Goal: Information Seeking & Learning: Learn about a topic

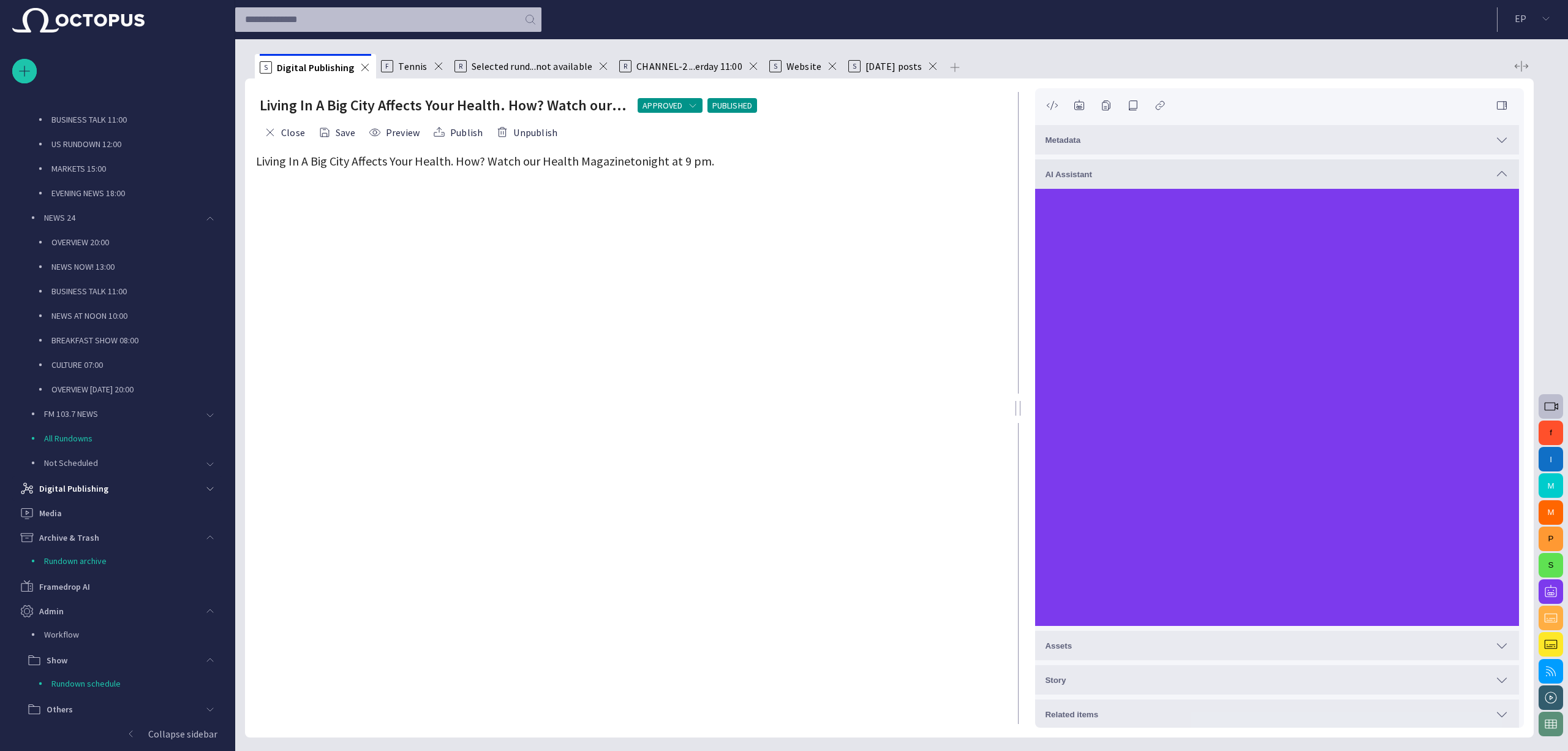
scroll to position [291, 0]
click at [103, 370] on p "CULTURE 07:00" at bounding box center [137, 365] width 171 height 13
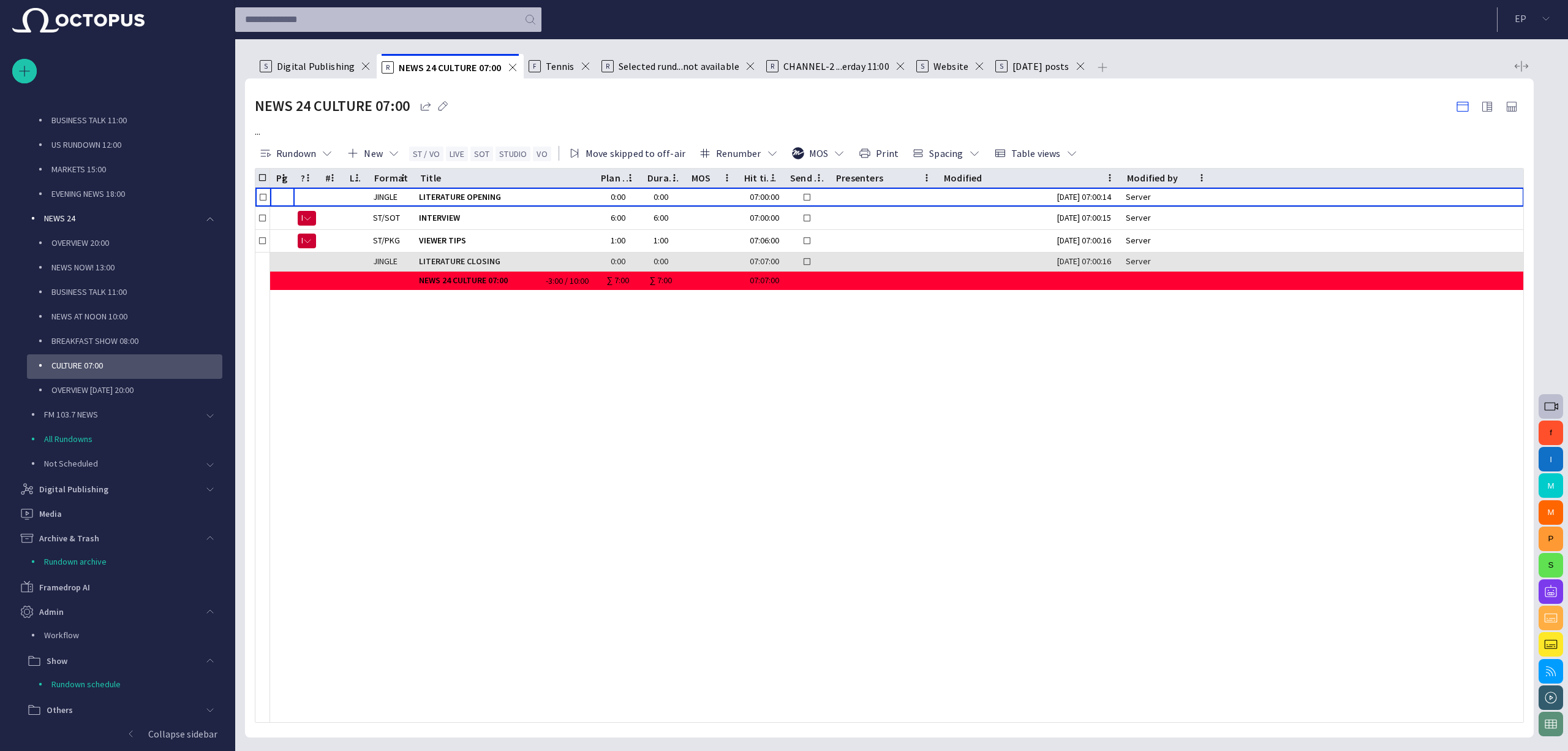
scroll to position [171, 0]
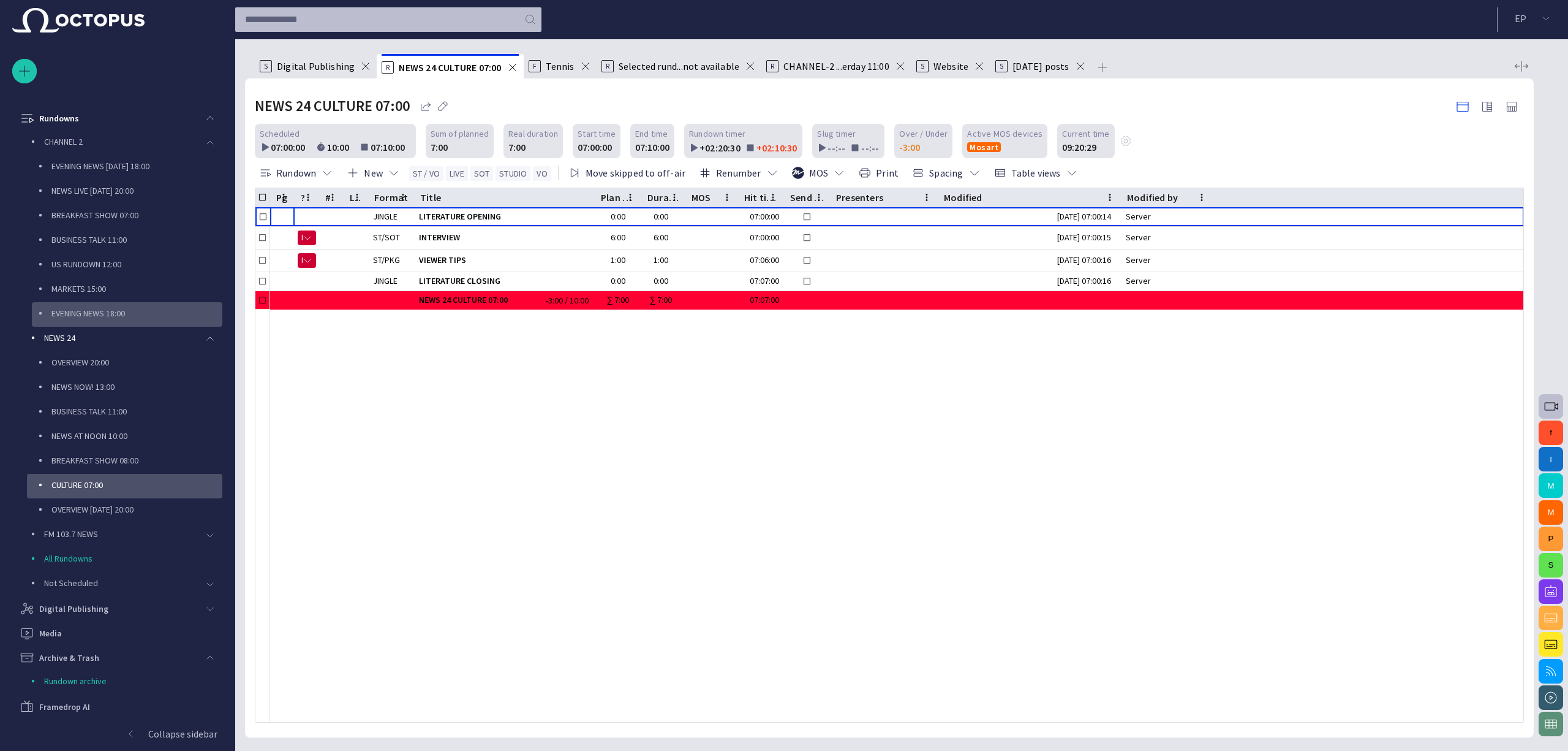
click at [103, 316] on p "EVENING NEWS 18:00" at bounding box center [137, 313] width 171 height 13
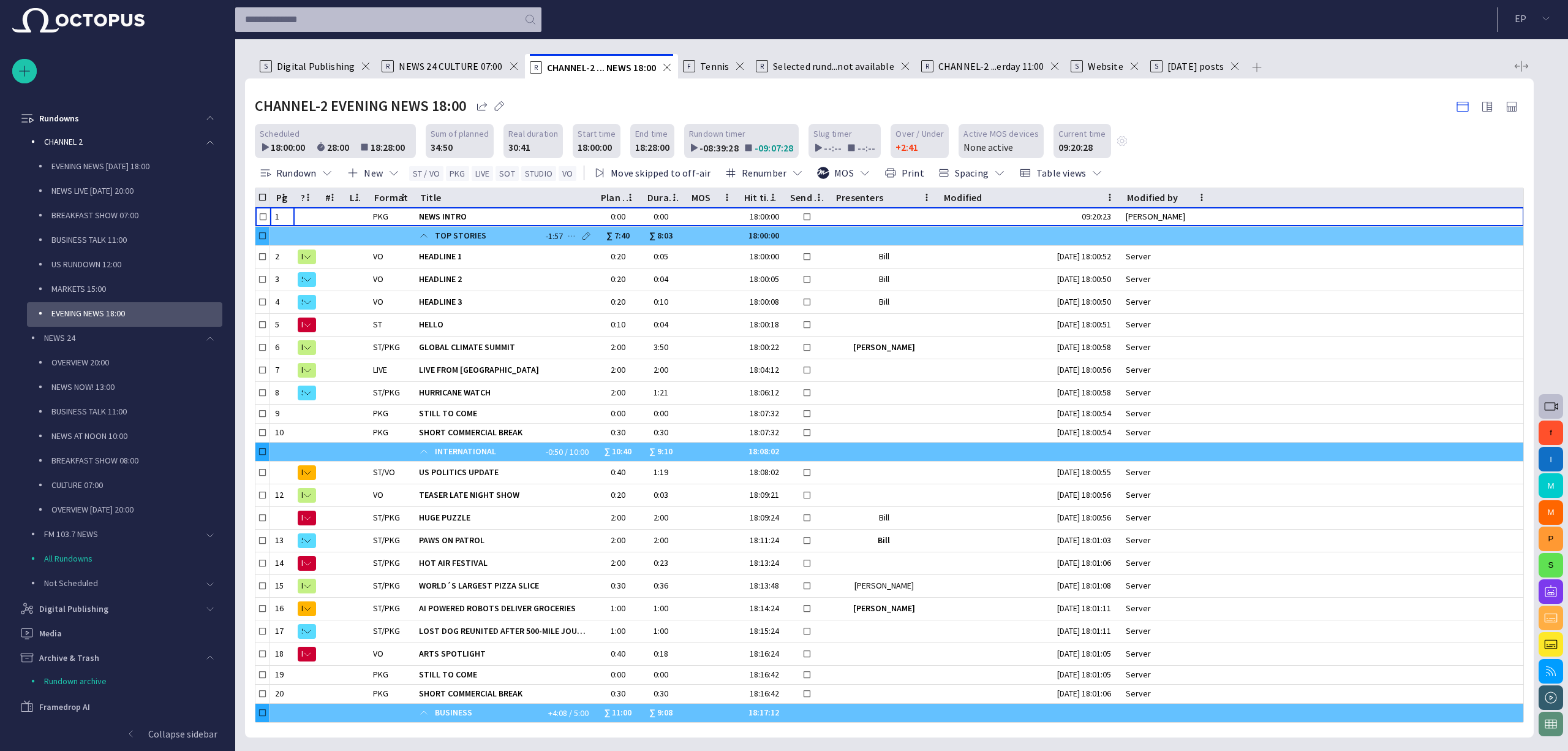
scroll to position [196, 0]
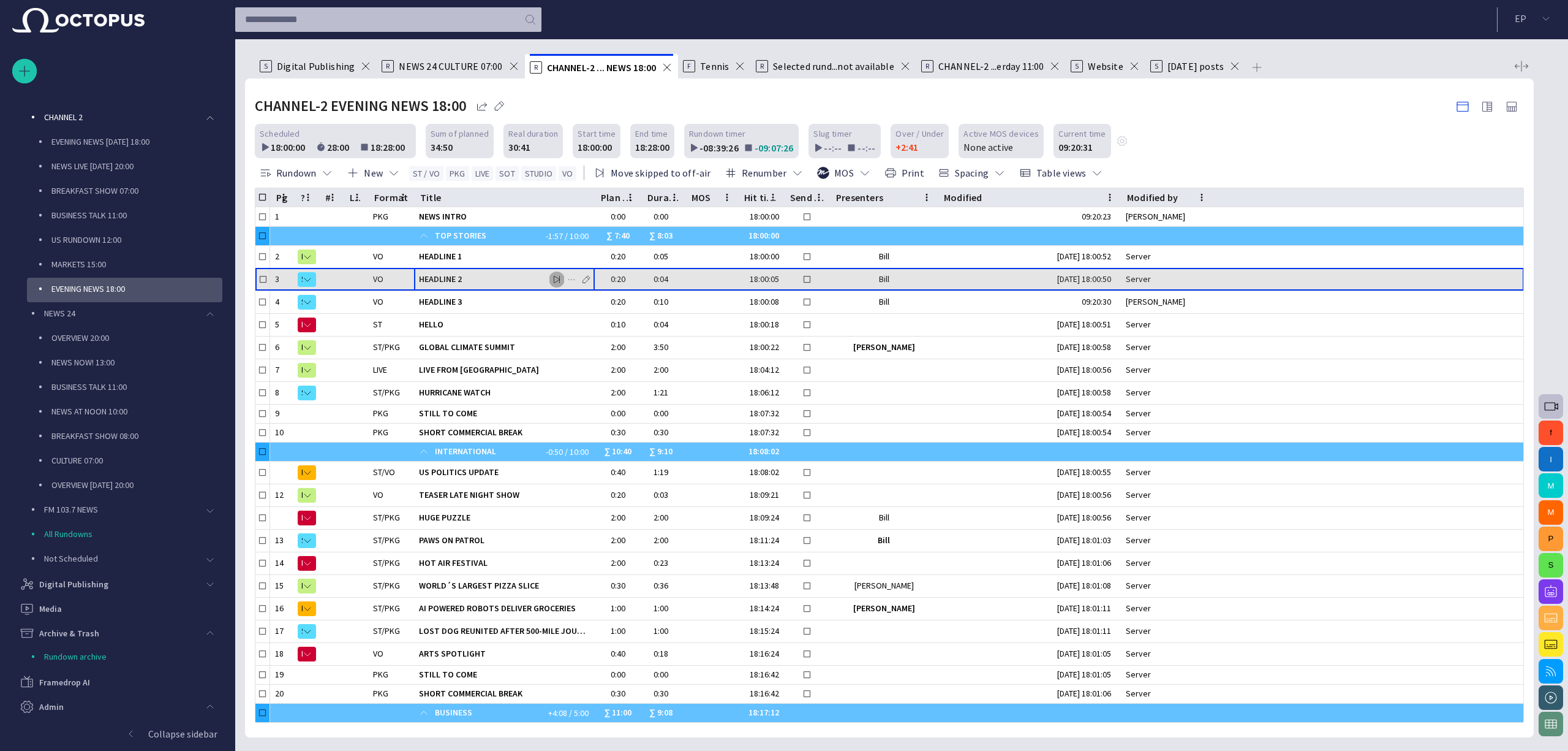
click at [558, 276] on span "button" at bounding box center [557, 279] width 10 height 10
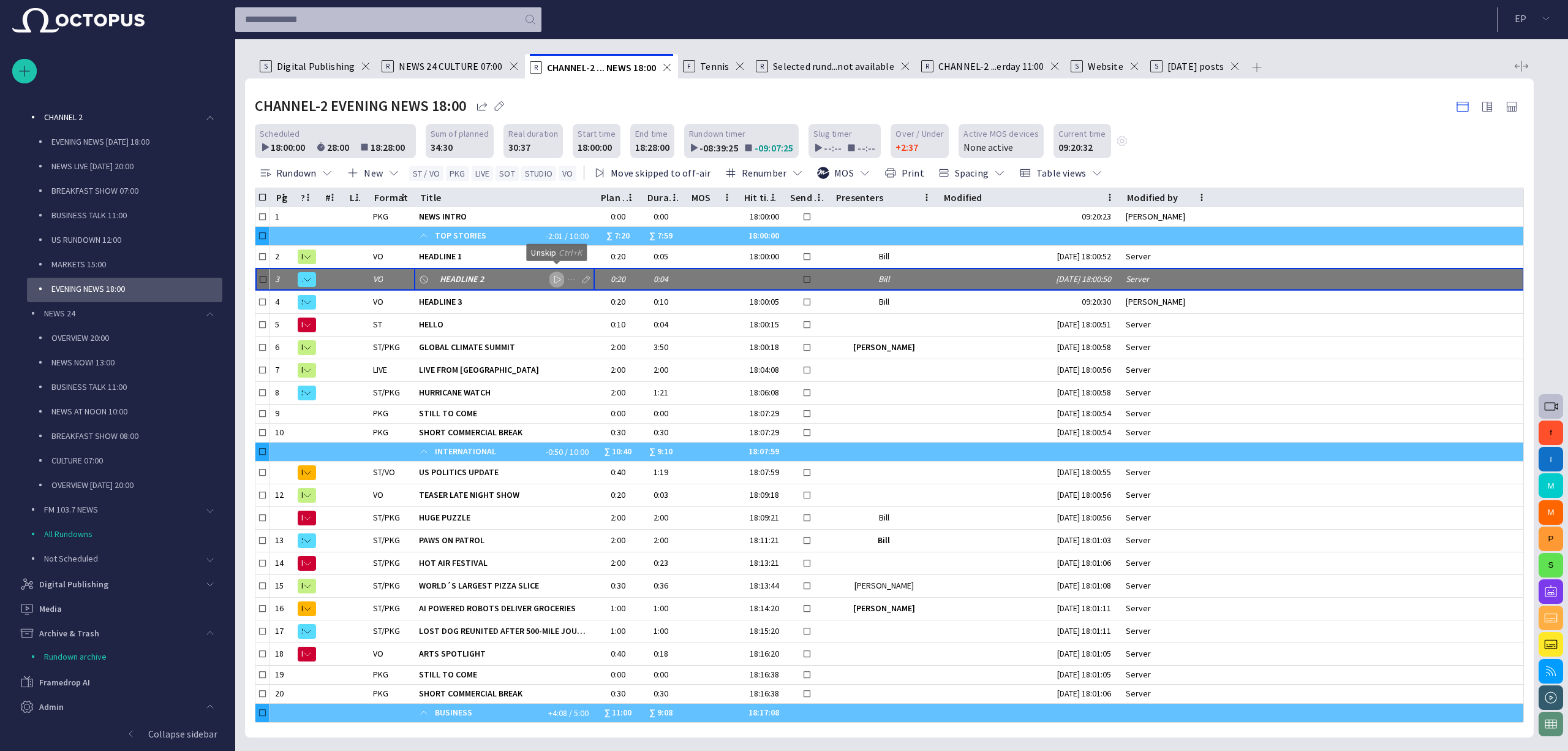
click at [558, 276] on span "button" at bounding box center [557, 279] width 10 height 10
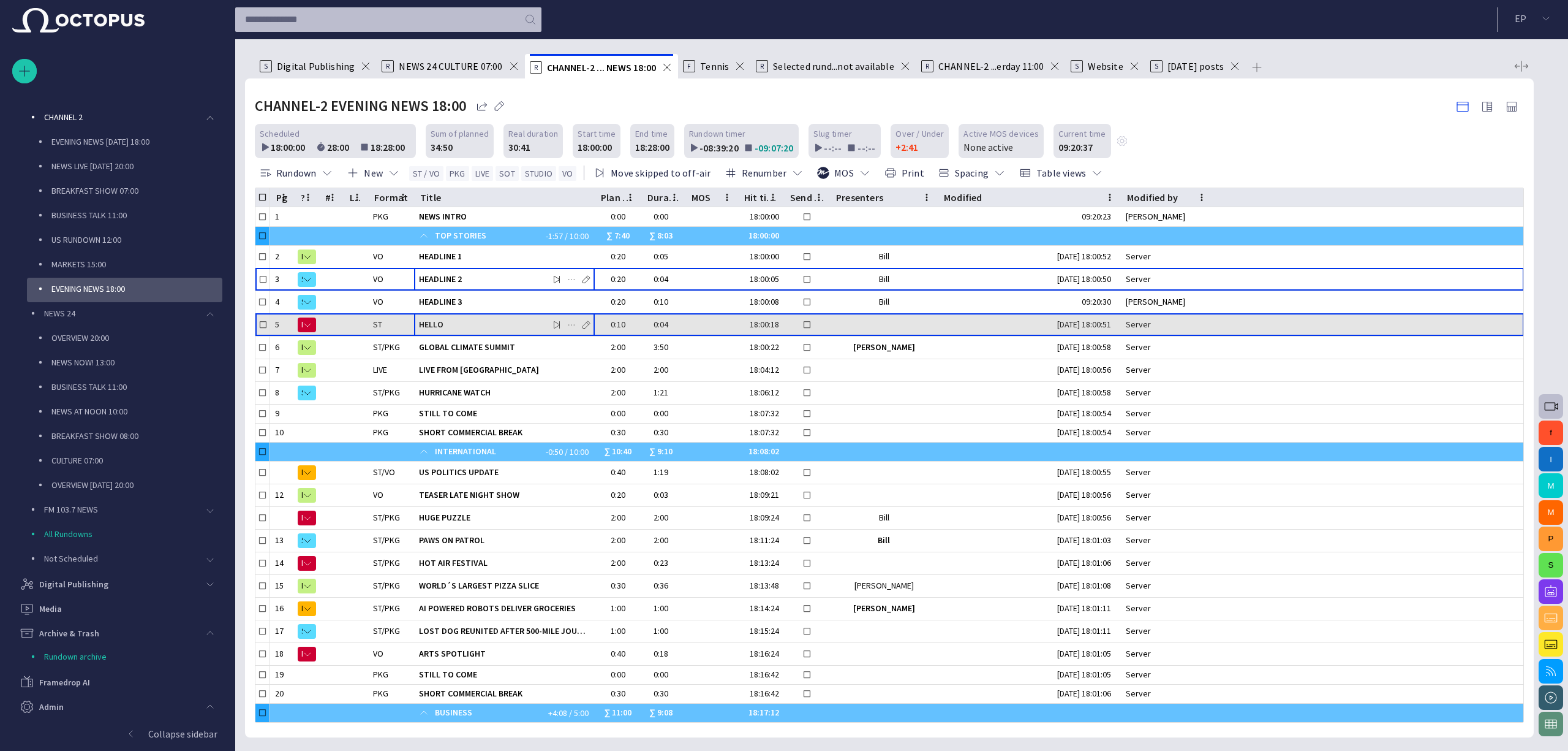
click at [498, 323] on span "HELLO" at bounding box center [504, 325] width 171 height 12
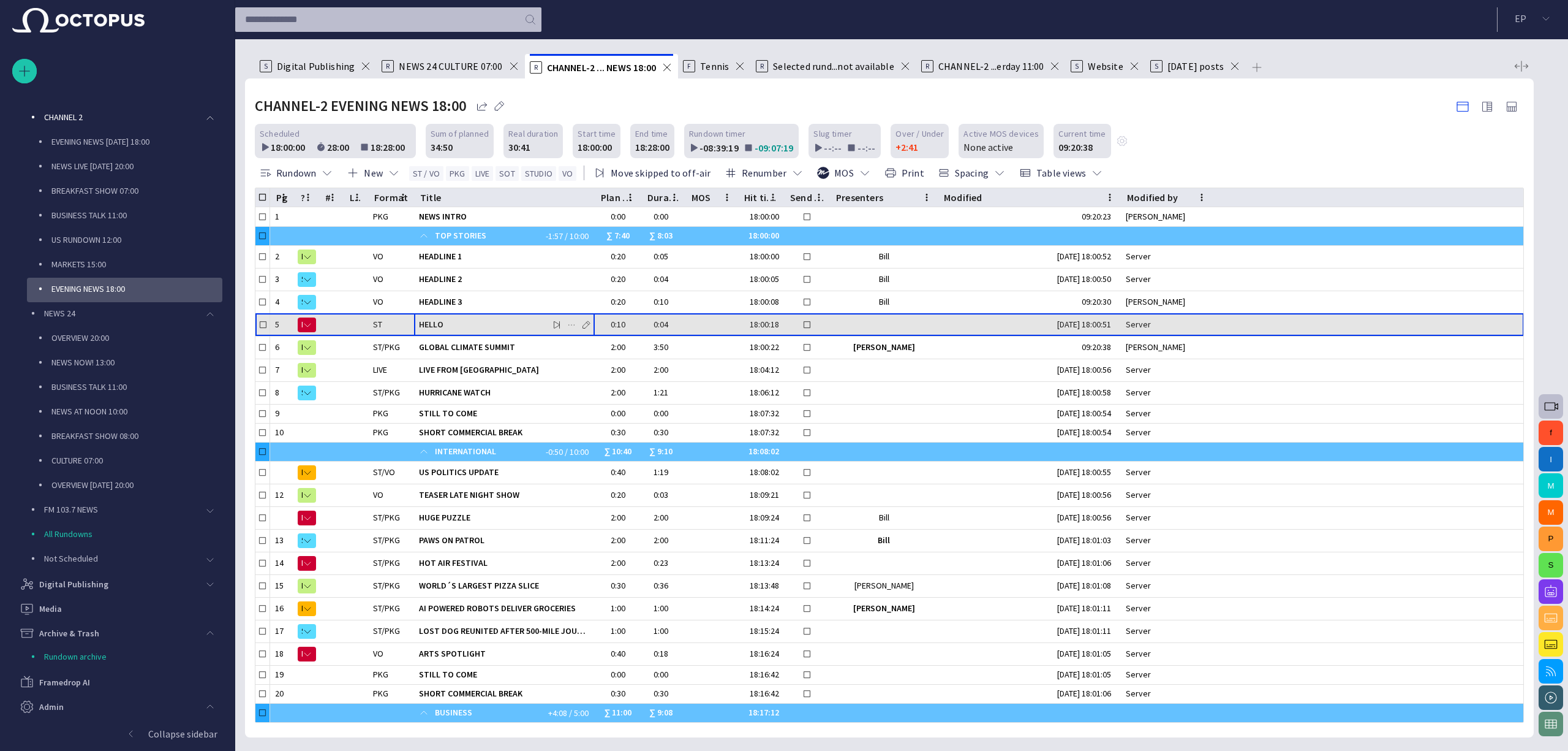
click at [498, 323] on span "HELLO" at bounding box center [504, 325] width 171 height 12
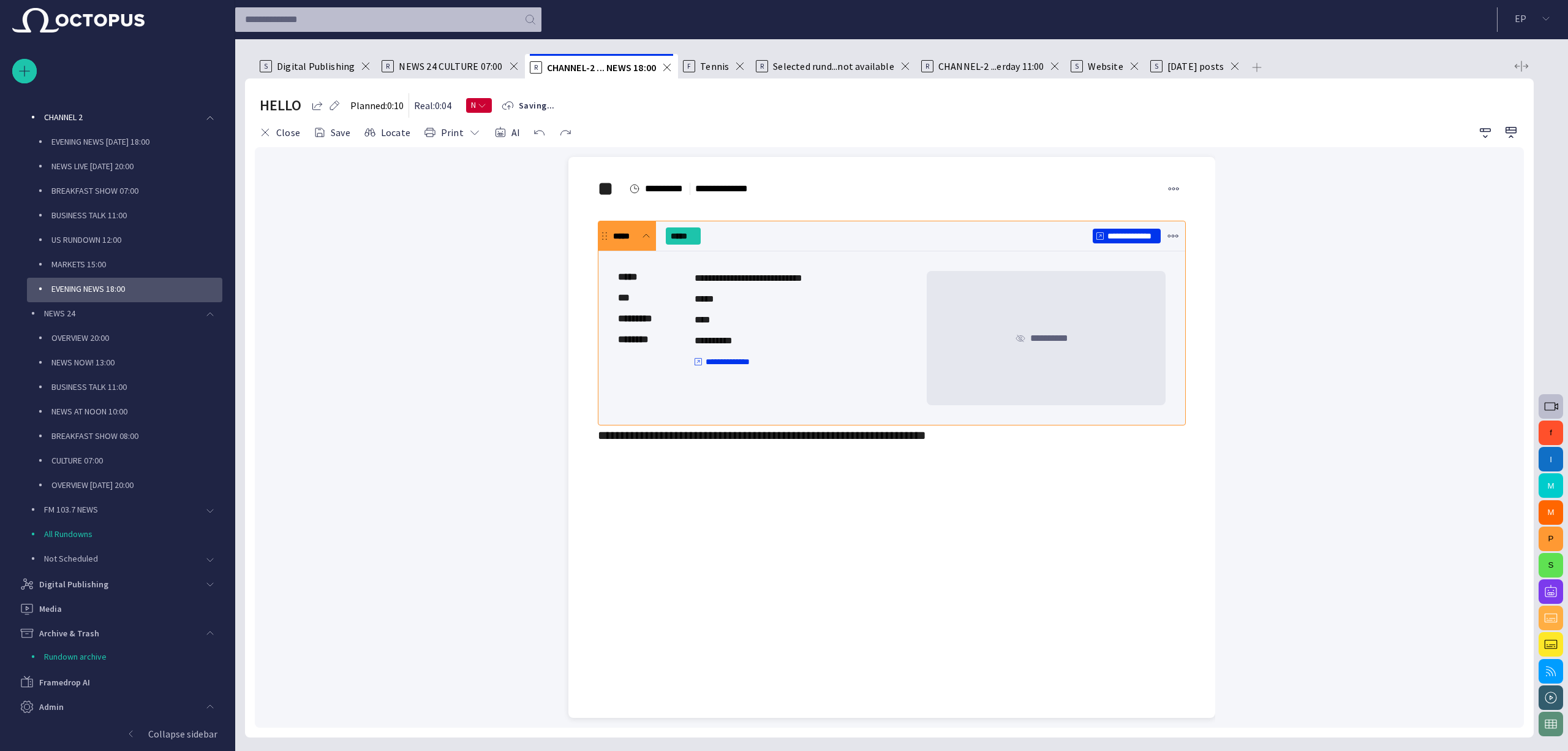
click at [1034, 398] on button "button" at bounding box center [1550, 406] width 24 height 24
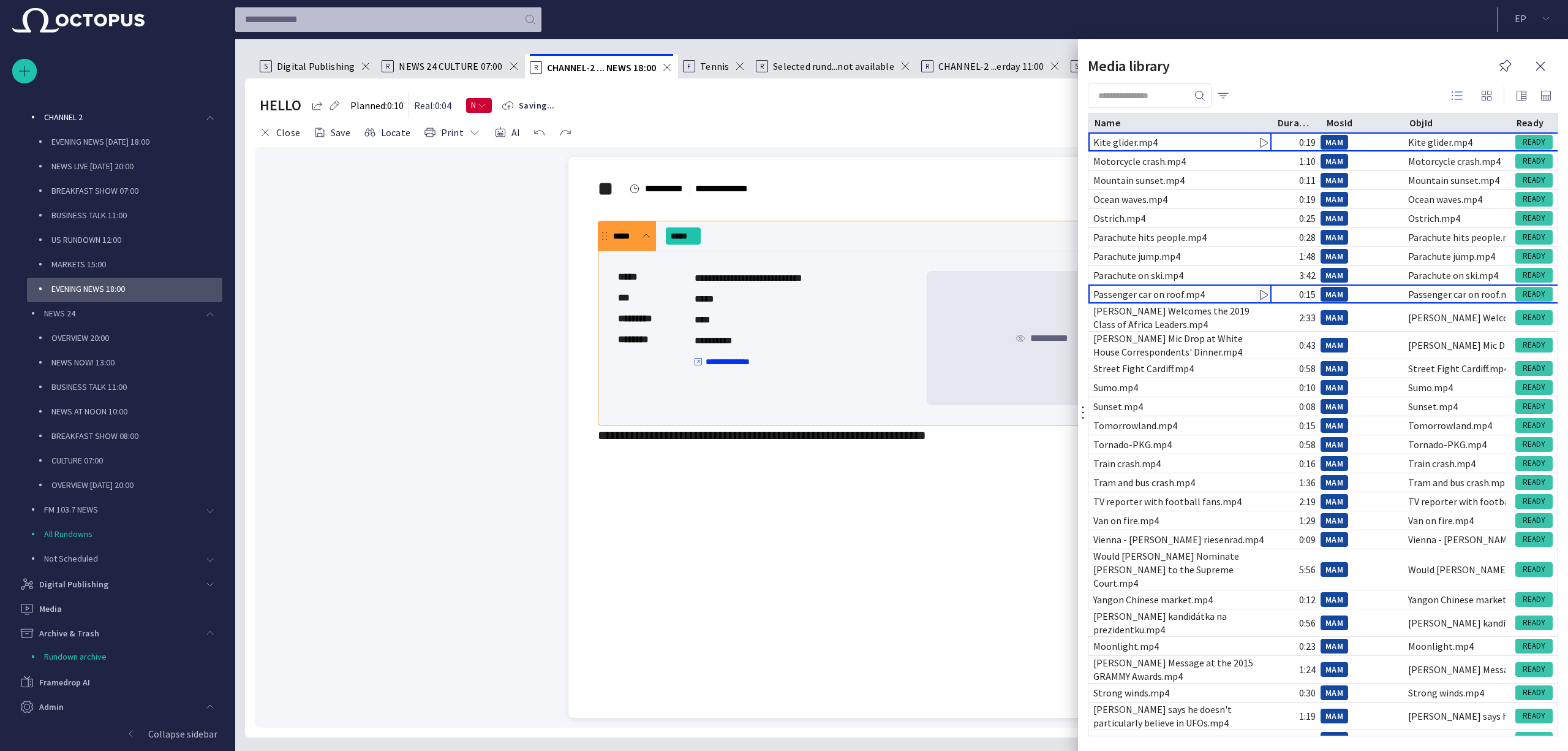
click at [1034, 293] on div "Passenger car on roof.mp4" at bounding box center [1179, 294] width 183 height 19
click at [1034, 293] on span "button" at bounding box center [1263, 294] width 13 height 13
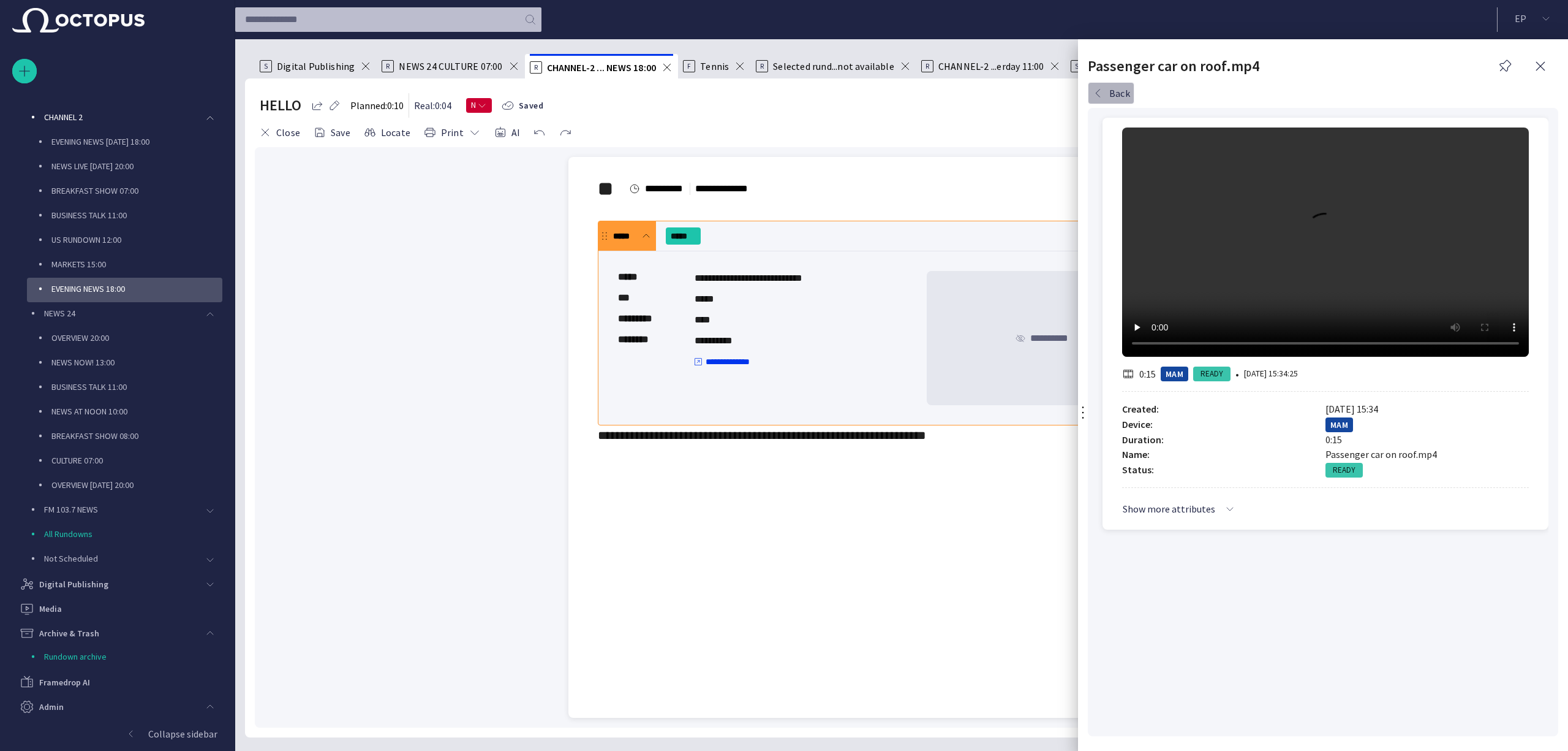
click at [1034, 93] on button "Back" at bounding box center [1111, 93] width 46 height 22
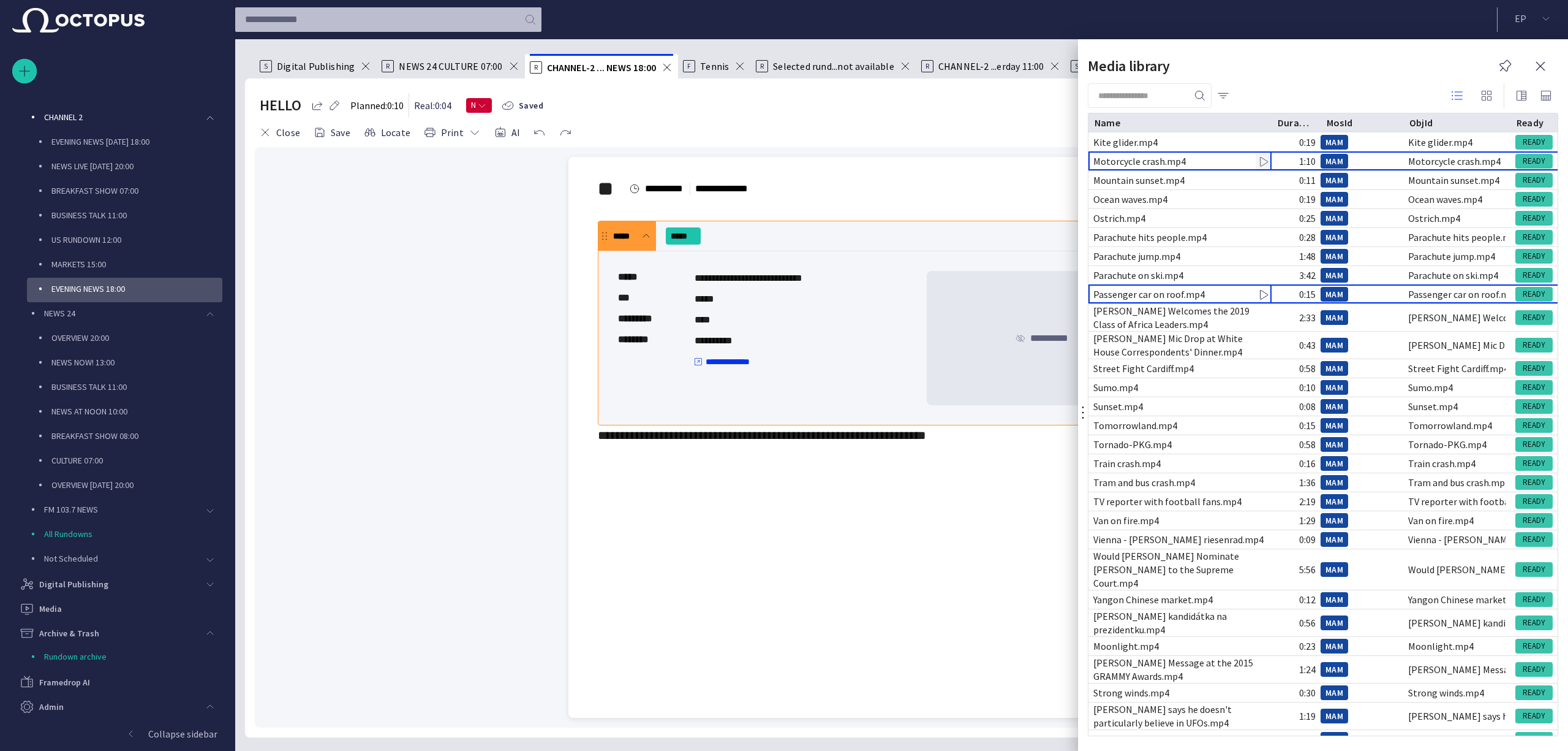
click at [1034, 157] on span "button" at bounding box center [1263, 161] width 13 height 13
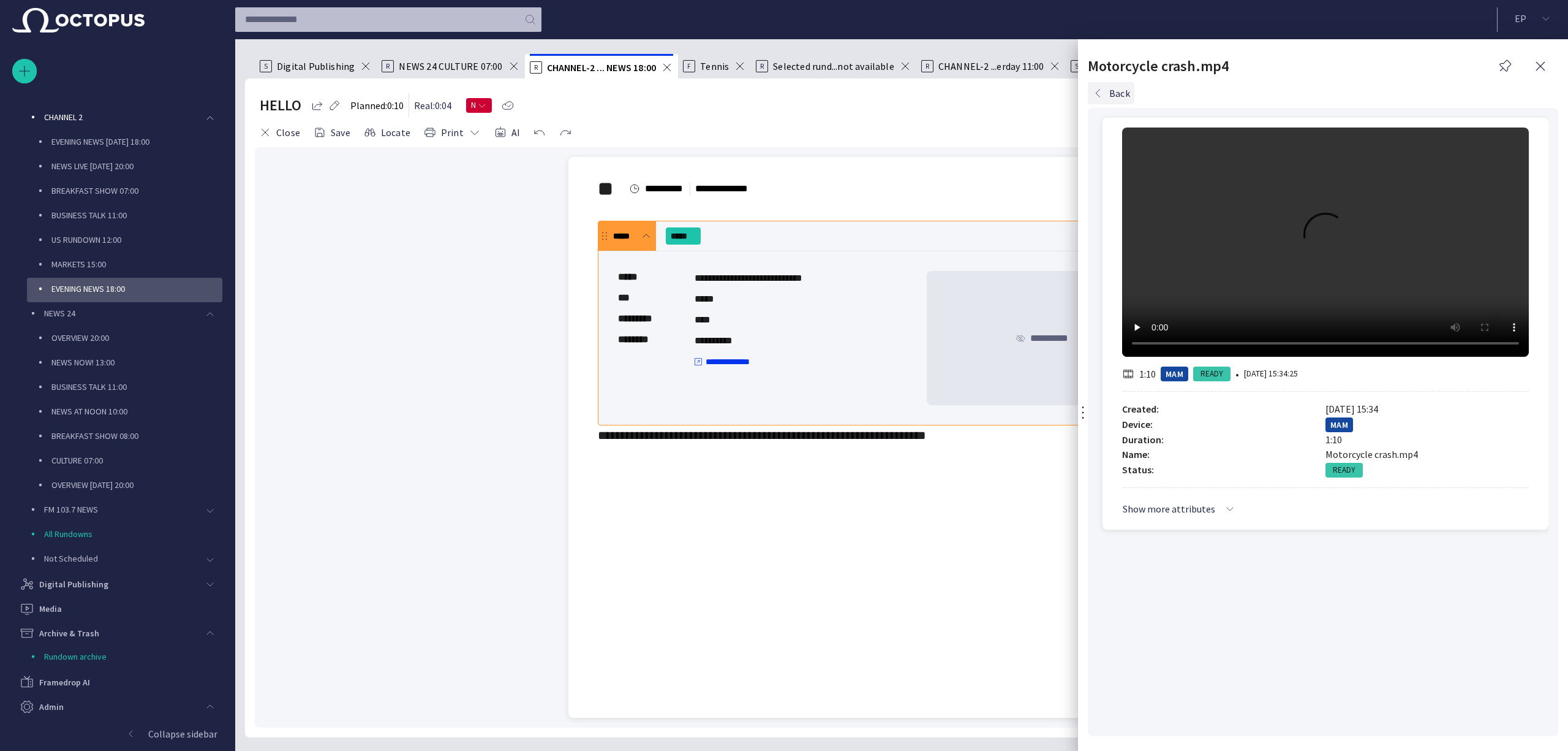
click at [1034, 97] on button "Back" at bounding box center [1111, 93] width 46 height 22
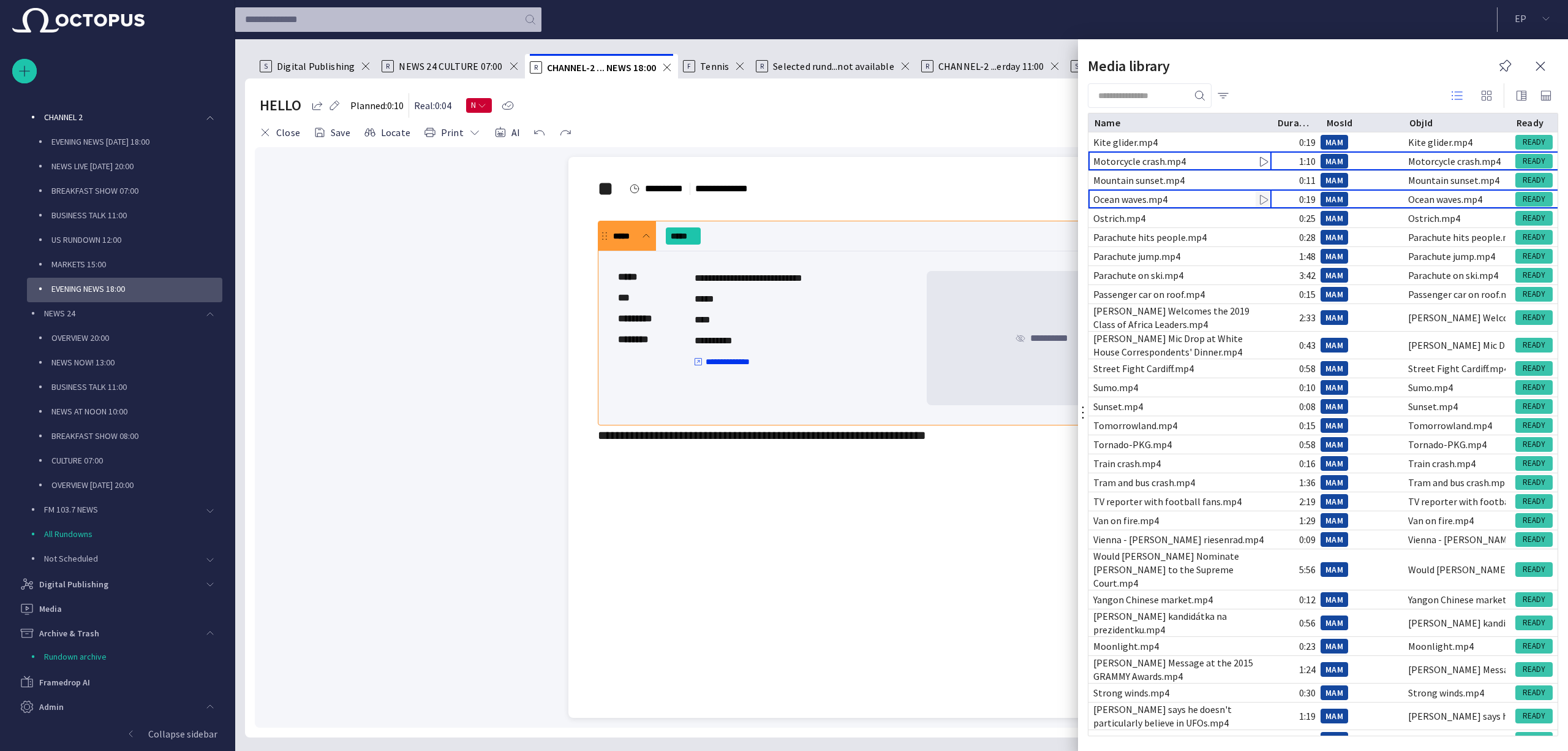
click at [1034, 196] on span "button" at bounding box center [1263, 199] width 13 height 13
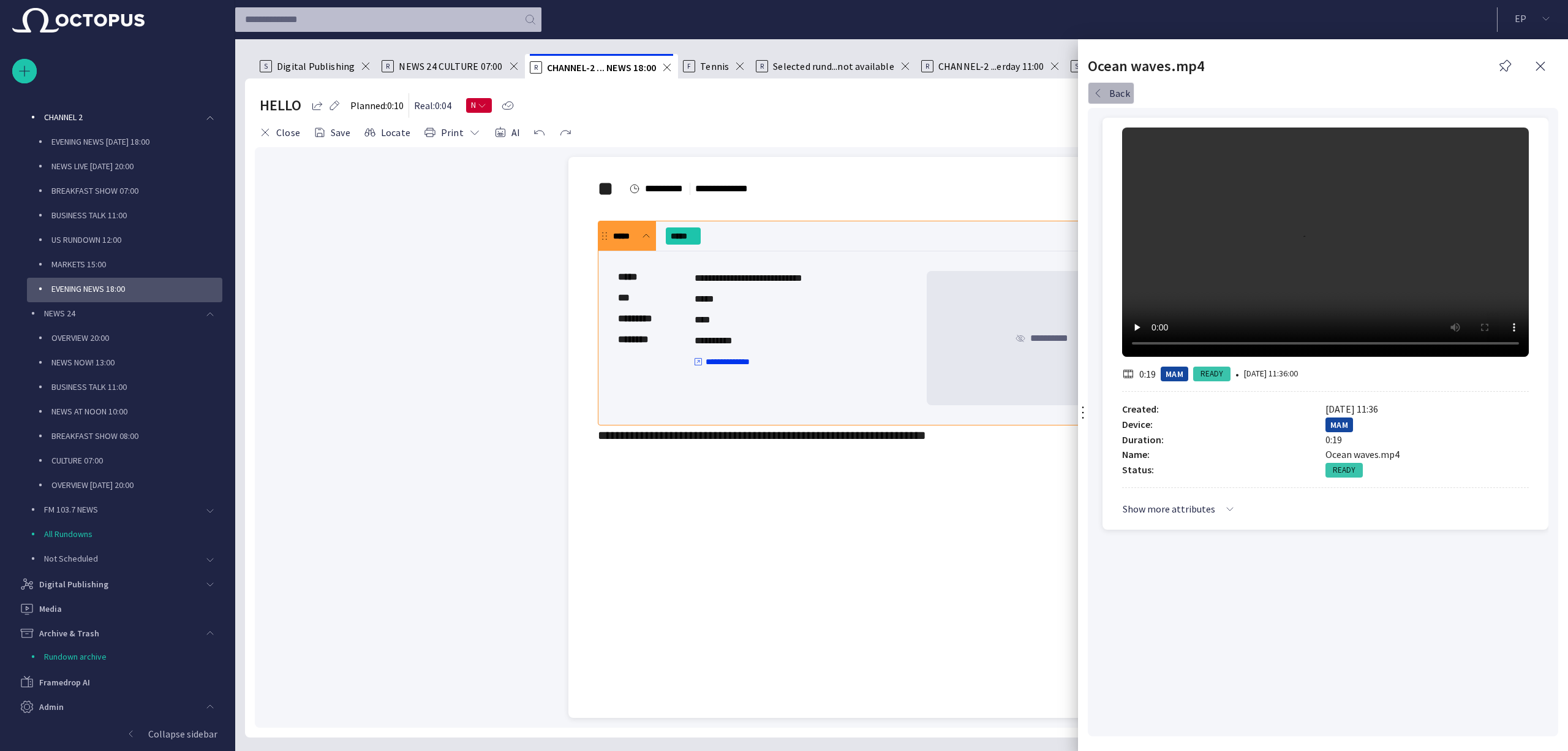
click at [1034, 89] on button "Back" at bounding box center [1111, 93] width 46 height 22
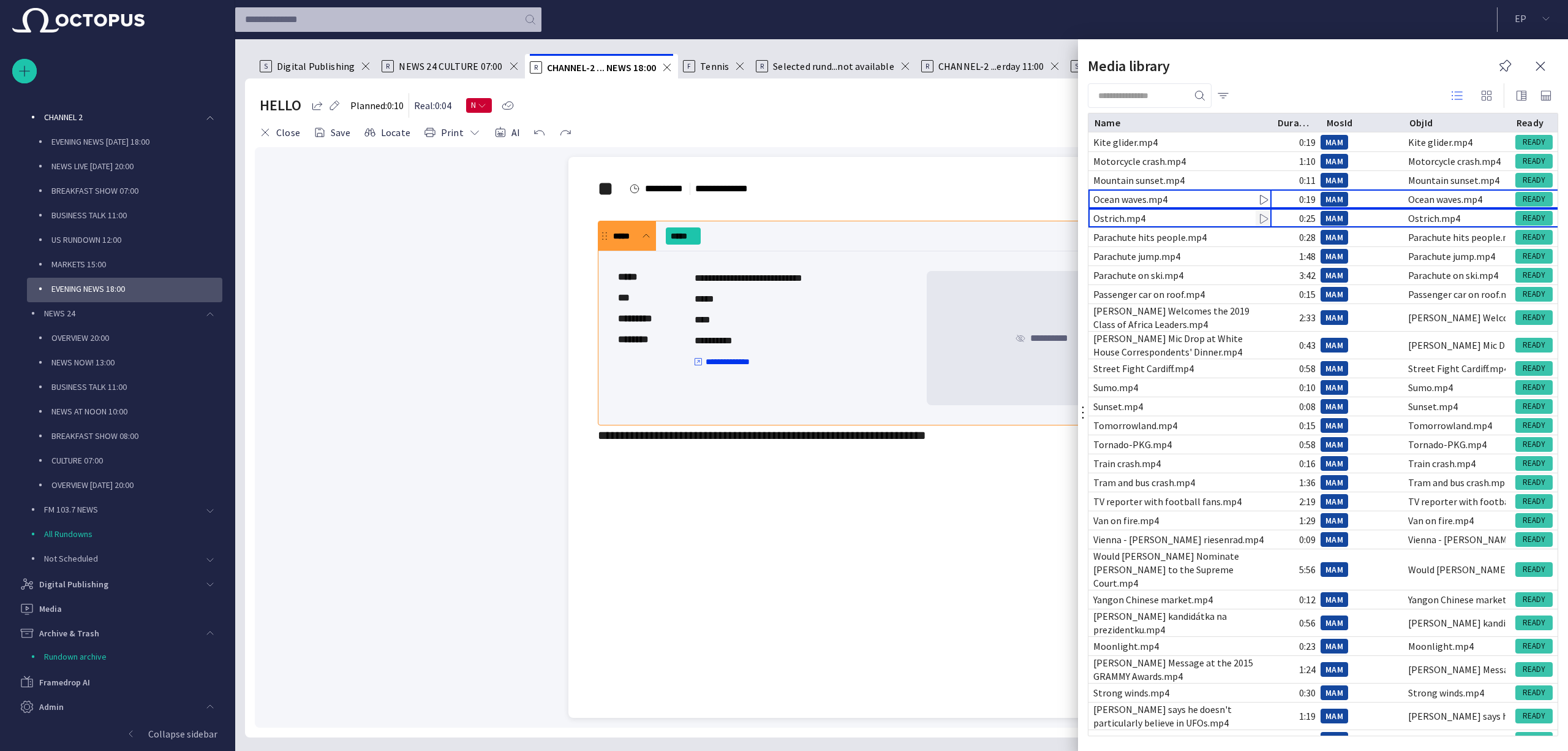
click at [1034, 214] on span "button" at bounding box center [1263, 219] width 13 height 13
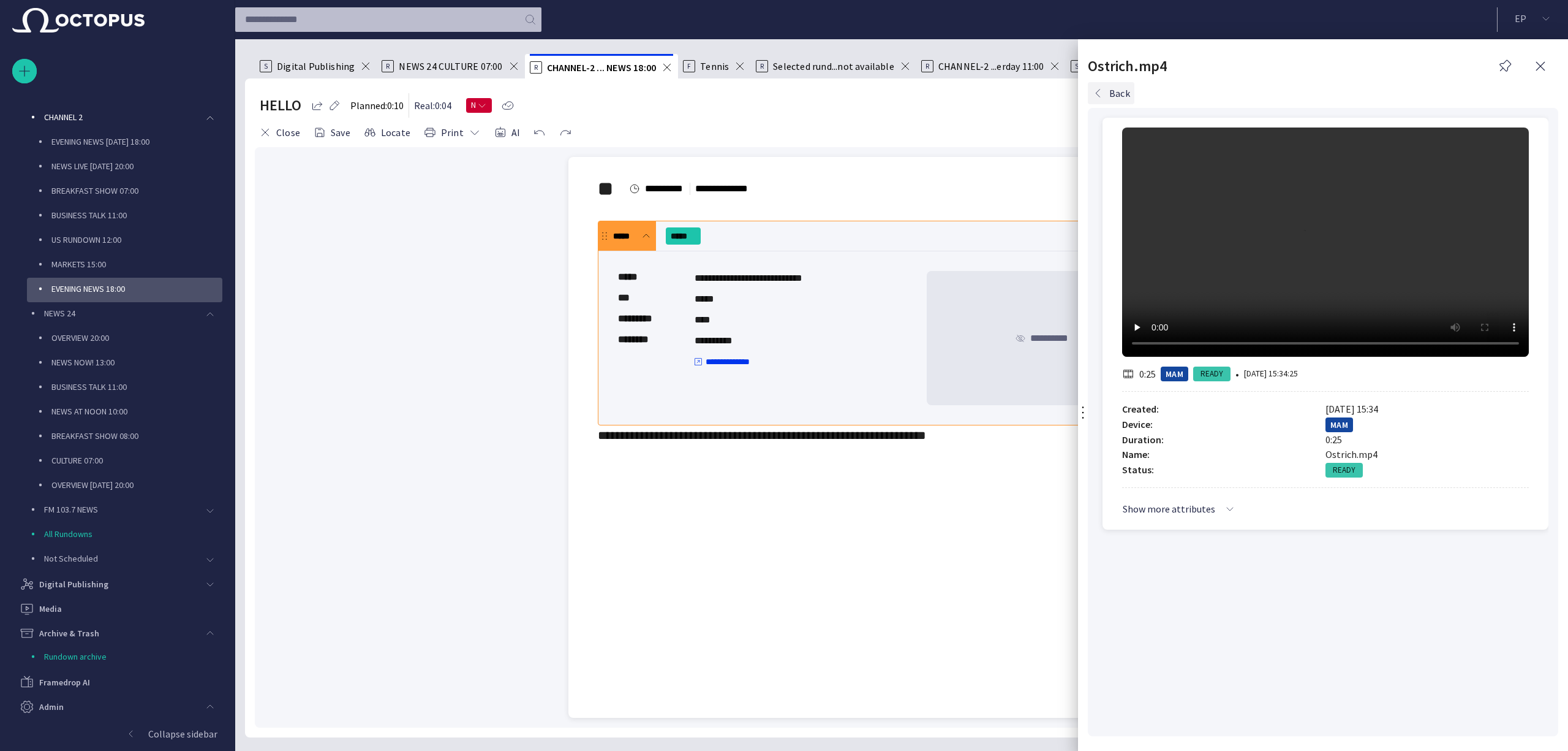
click at [1034, 97] on button "Back" at bounding box center [1111, 93] width 46 height 22
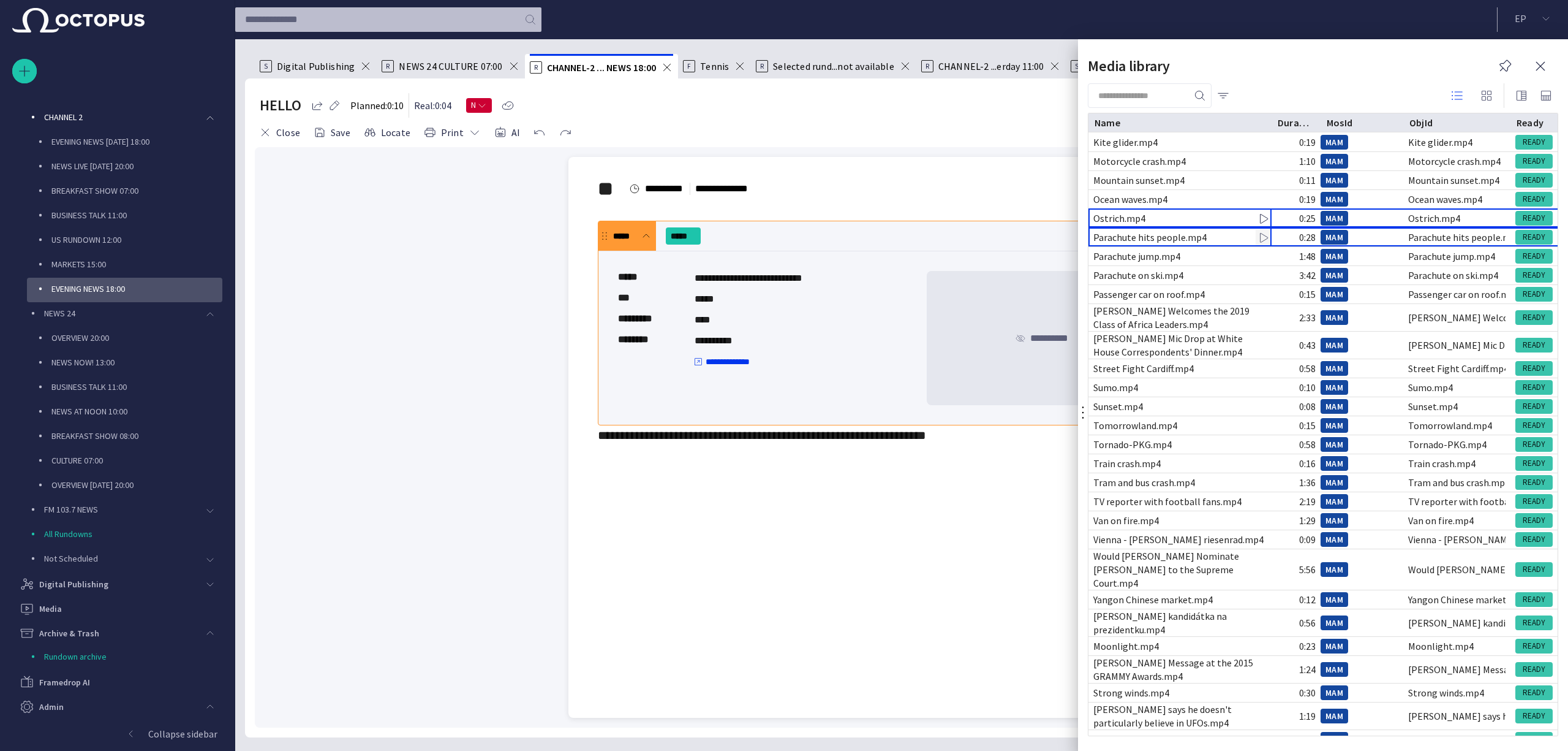
click at [1034, 235] on span "button" at bounding box center [1263, 238] width 13 height 13
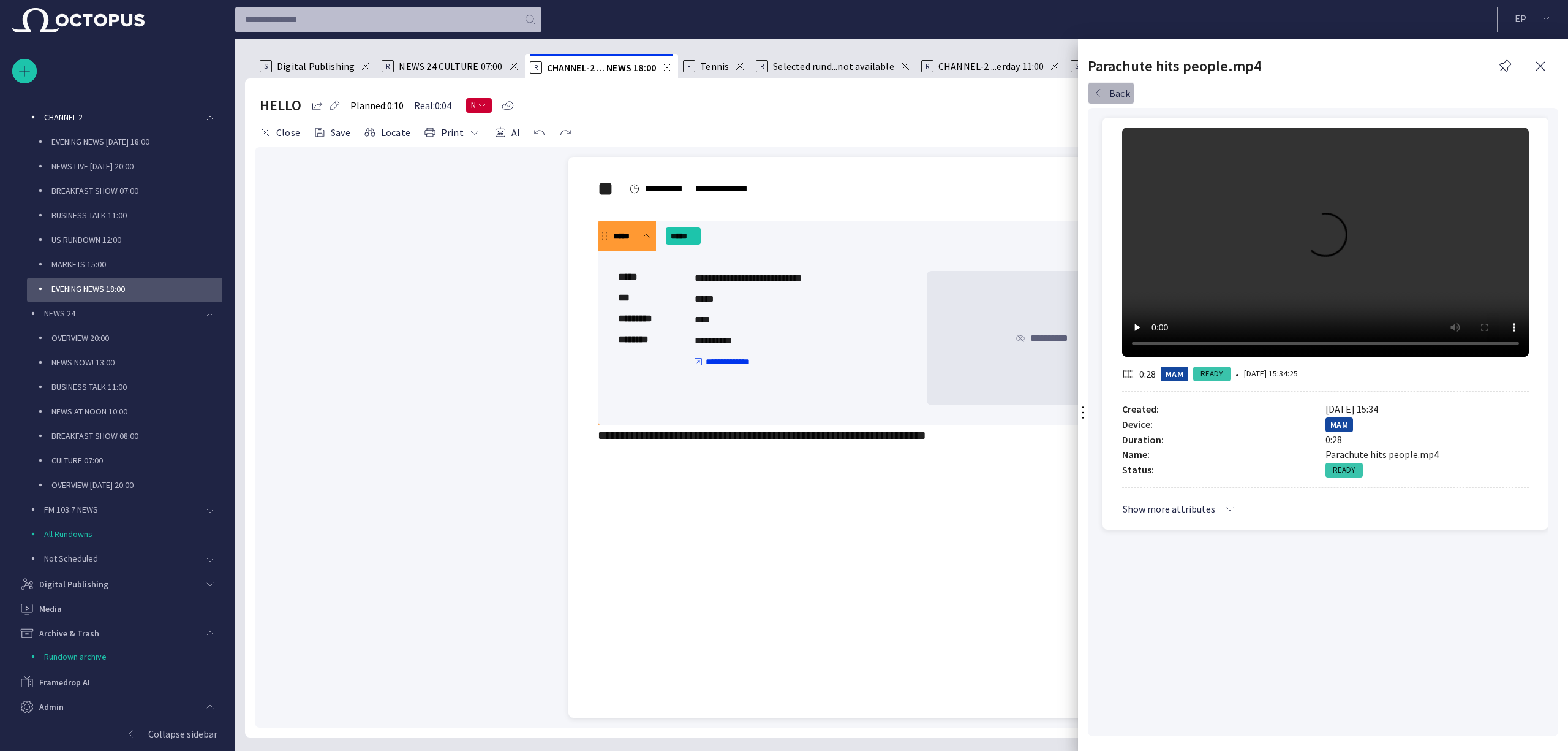
click at [1034, 89] on button "Back" at bounding box center [1111, 93] width 46 height 22
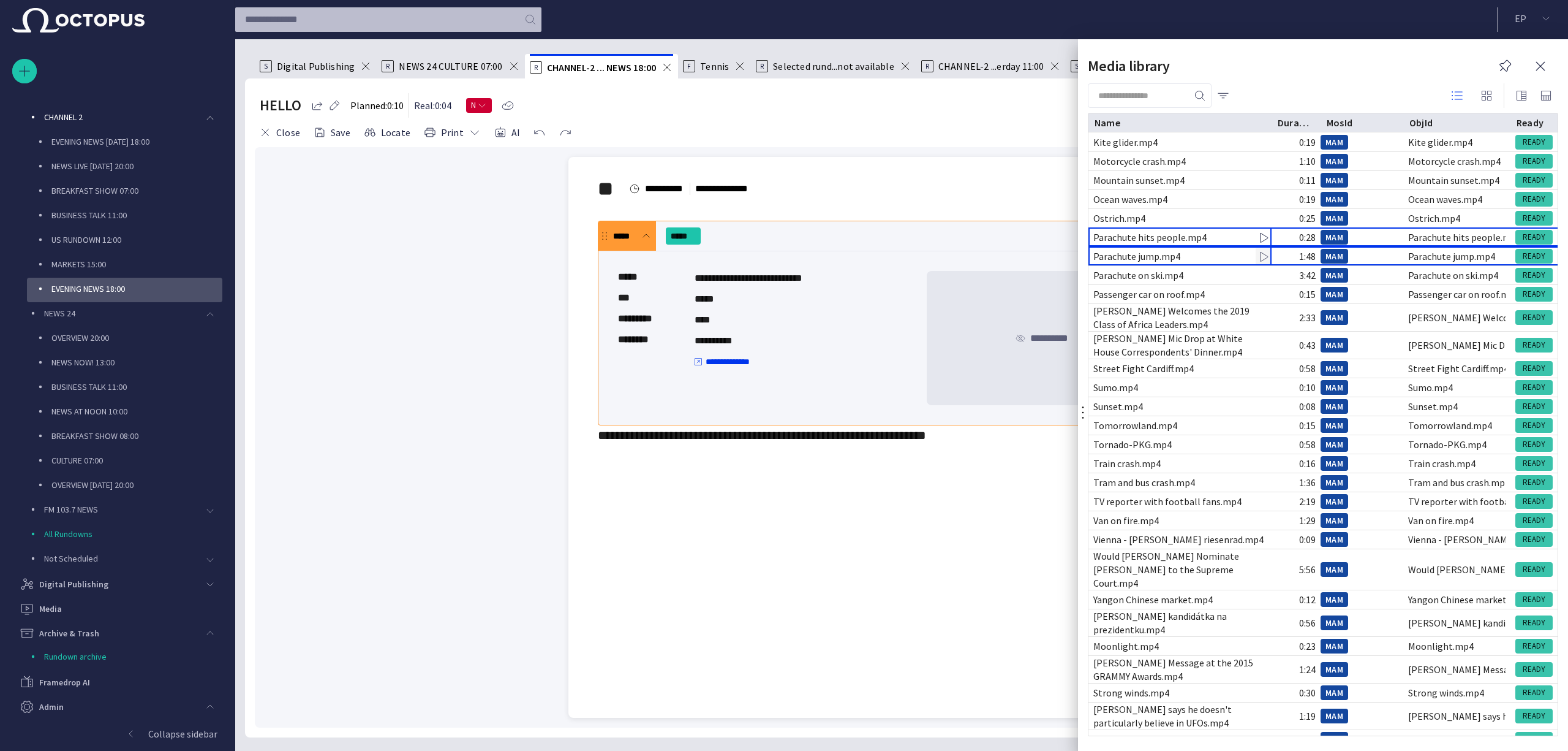
click at [1034, 252] on span "button" at bounding box center [1263, 257] width 13 height 13
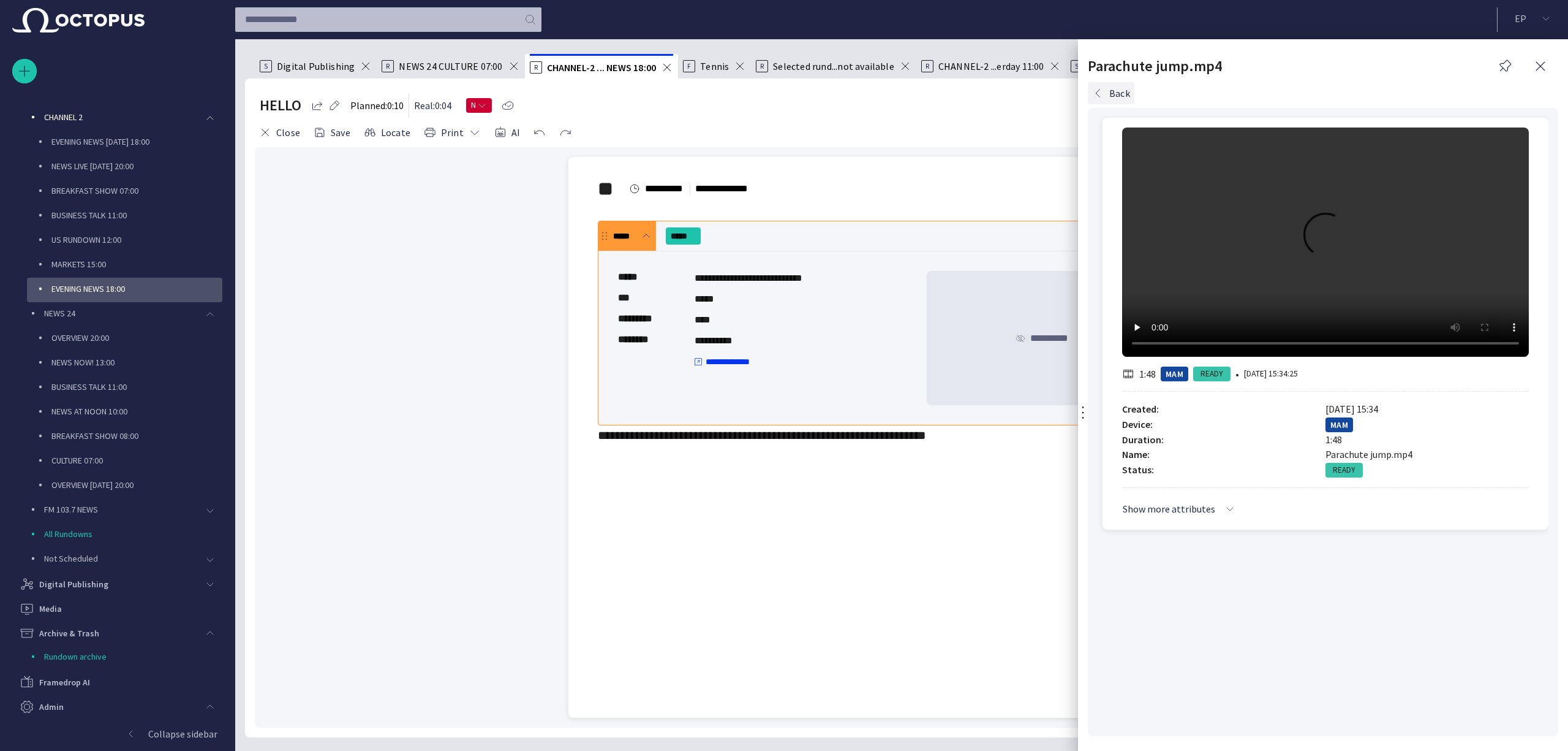
click at [1034, 88] on button "Back" at bounding box center [1111, 93] width 46 height 22
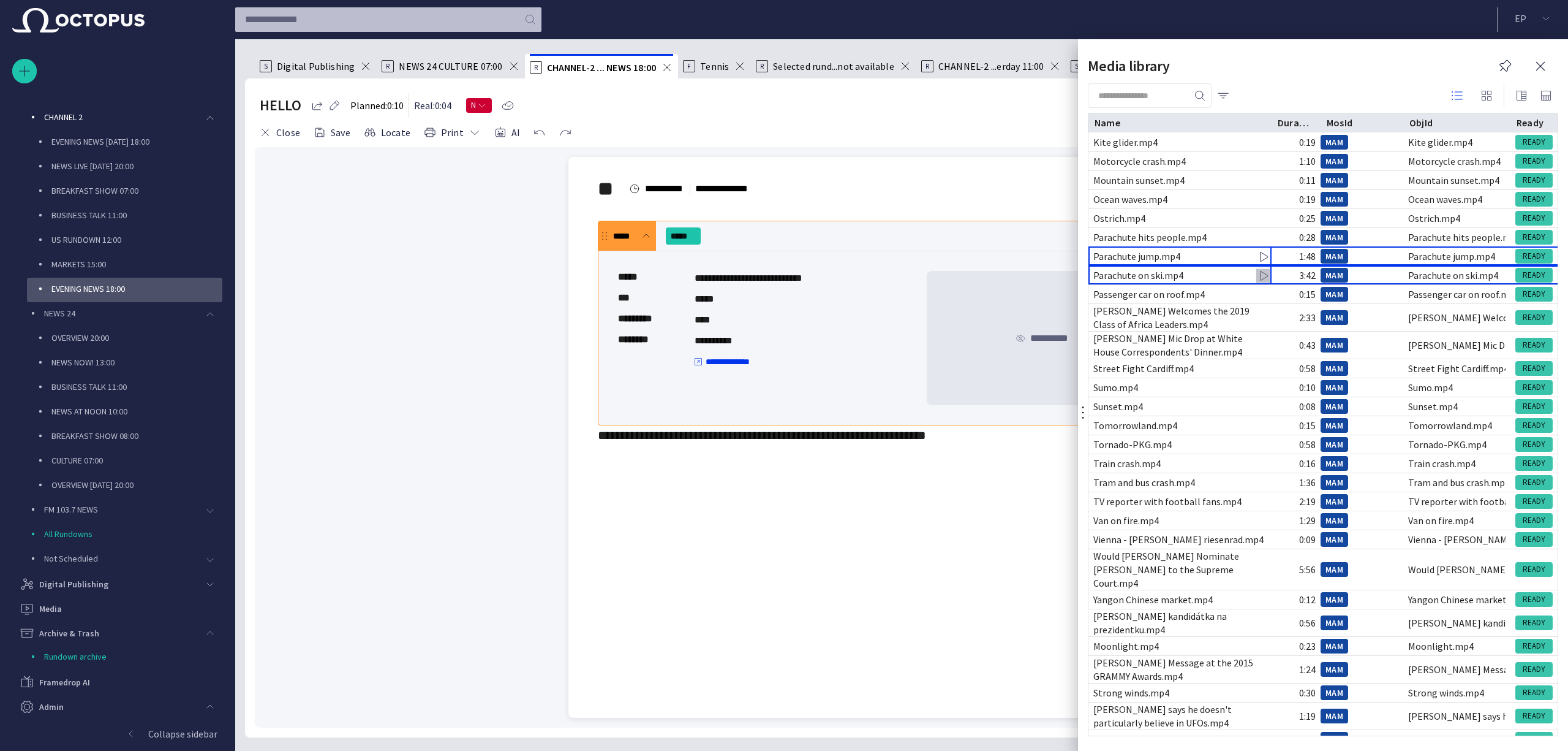
click at [1034, 273] on span "button" at bounding box center [1263, 276] width 13 height 13
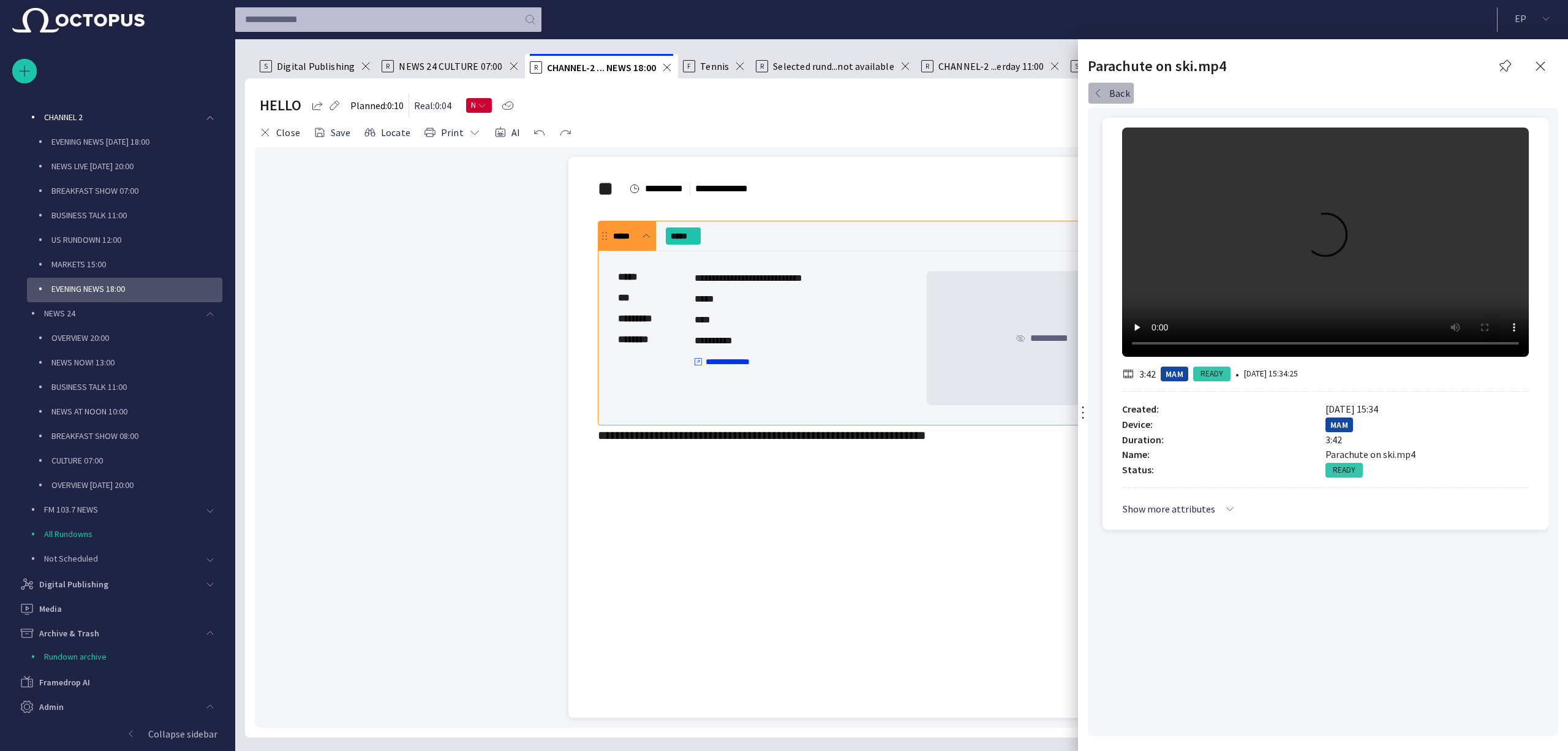
click at [1034, 97] on button "Back" at bounding box center [1111, 93] width 46 height 22
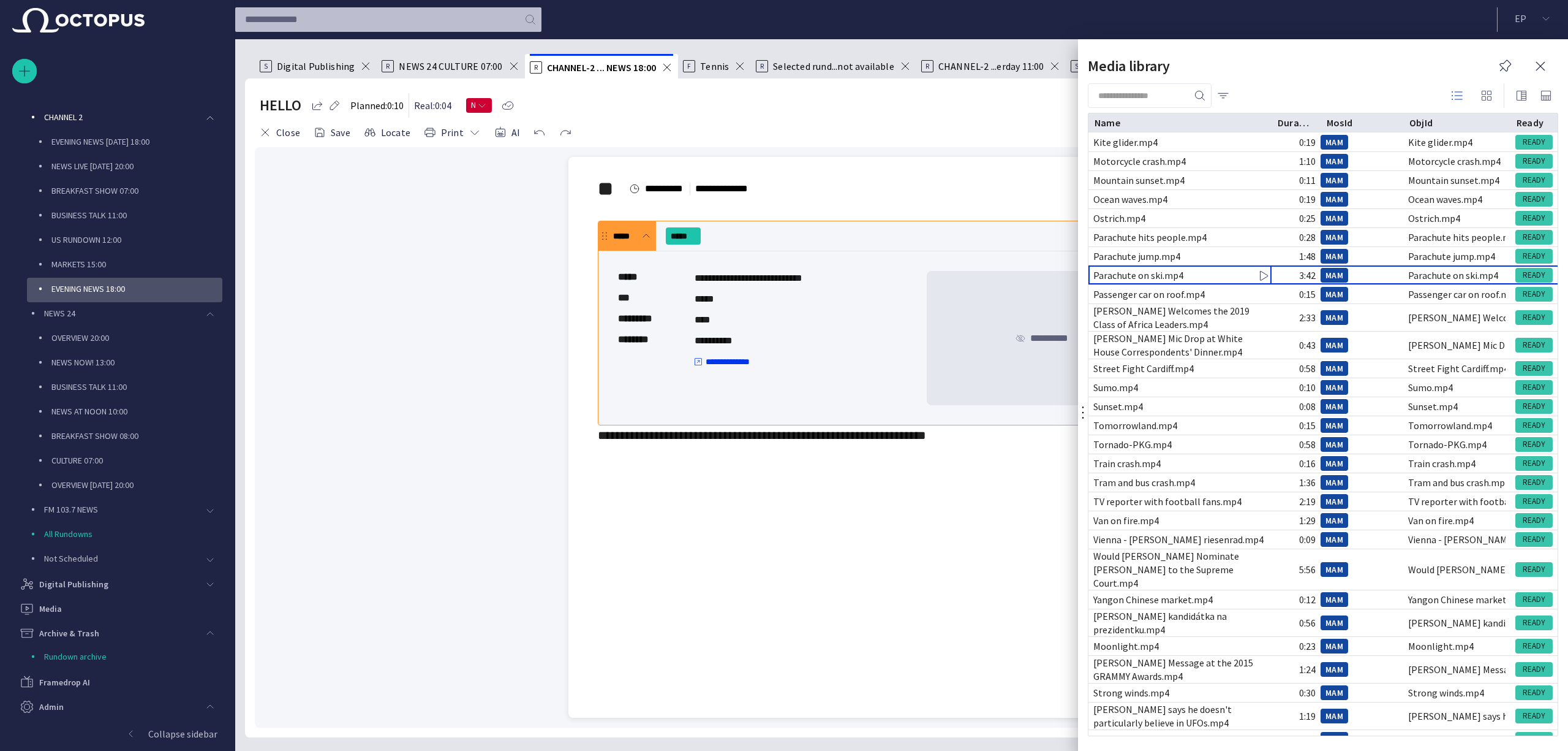
click at [278, 132] on div at bounding box center [784, 376] width 1568 height 751
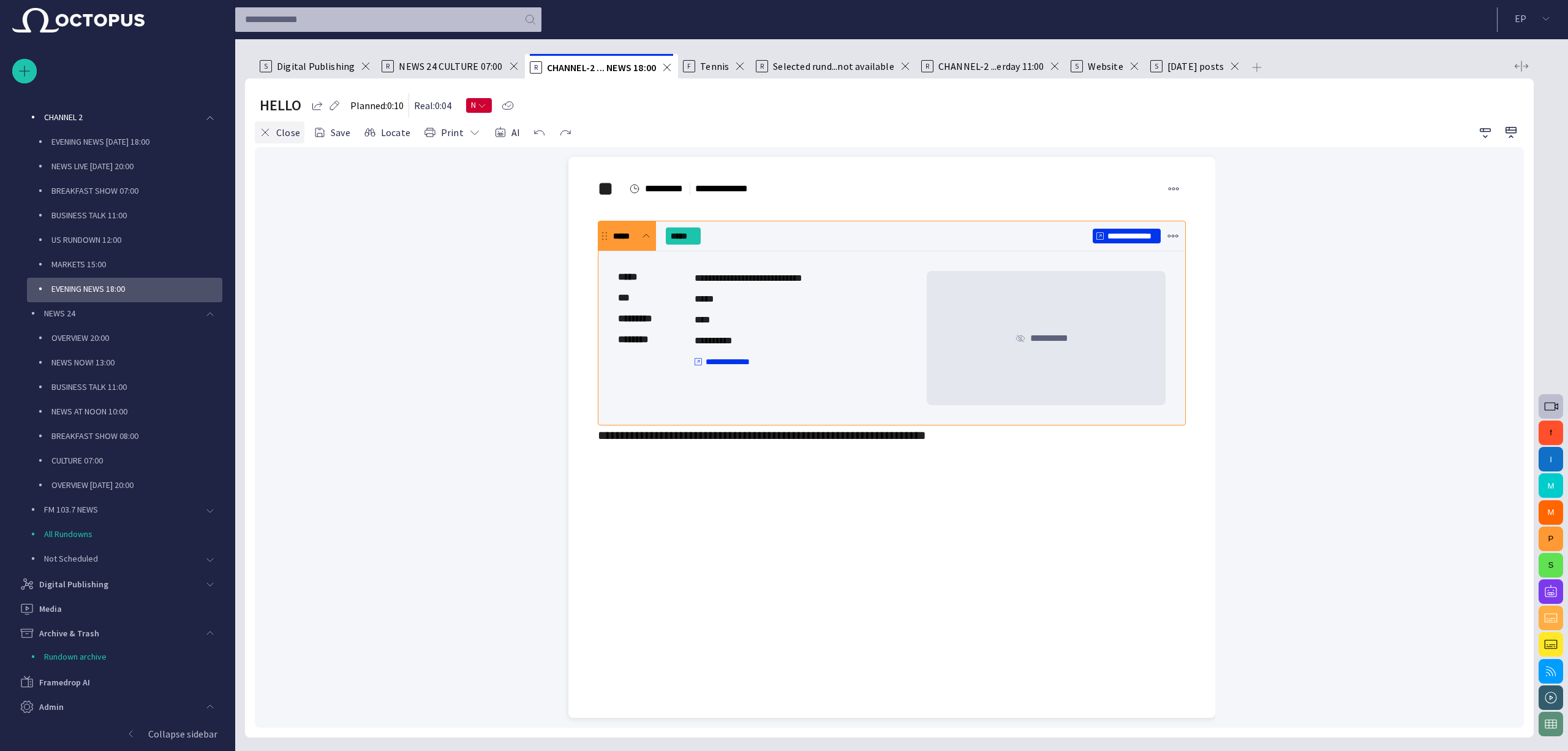
click at [282, 127] on button "Close" at bounding box center [279, 132] width 50 height 22
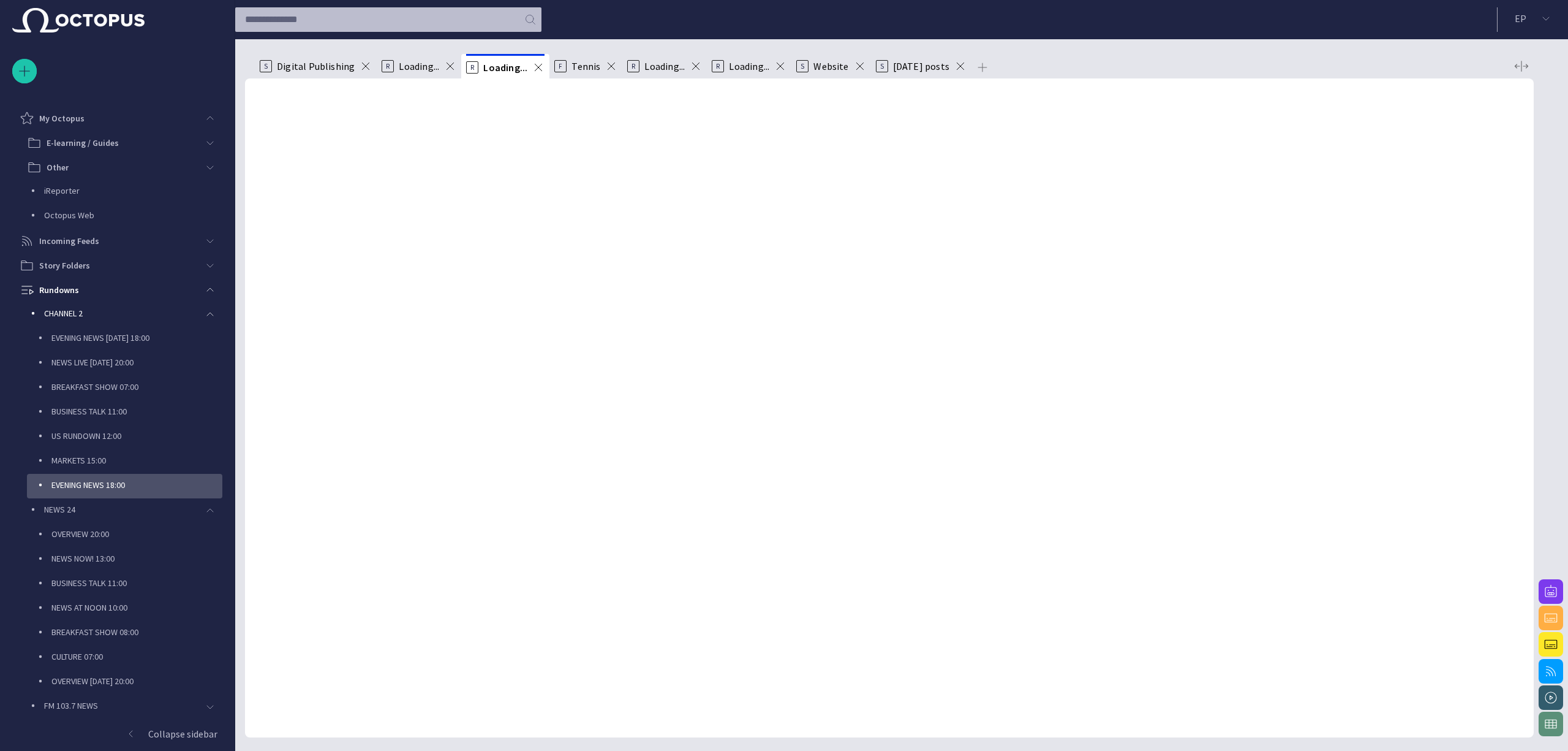
scroll to position [171, 0]
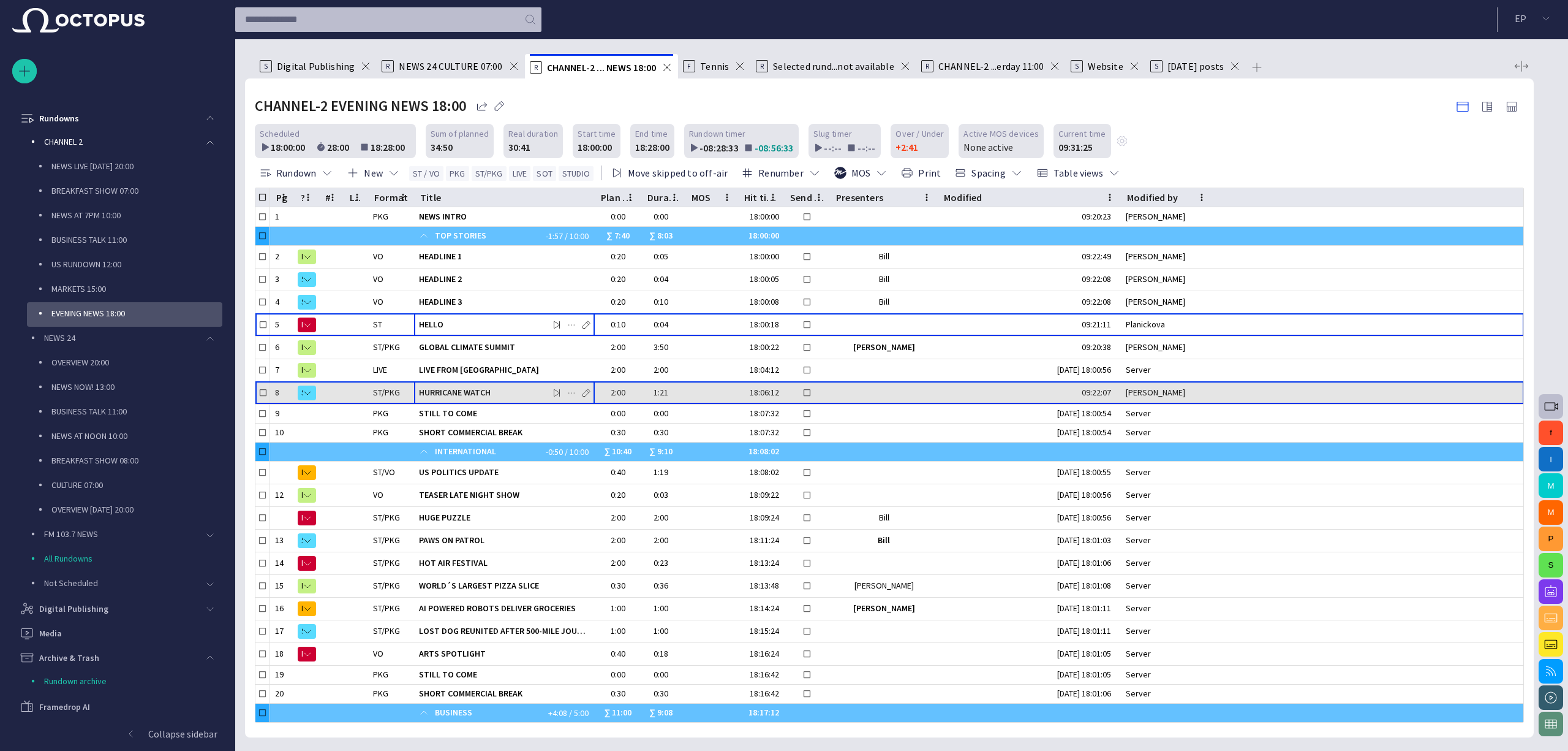
click at [536, 384] on div "HURRICANE WATCH" at bounding box center [504, 392] width 171 height 22
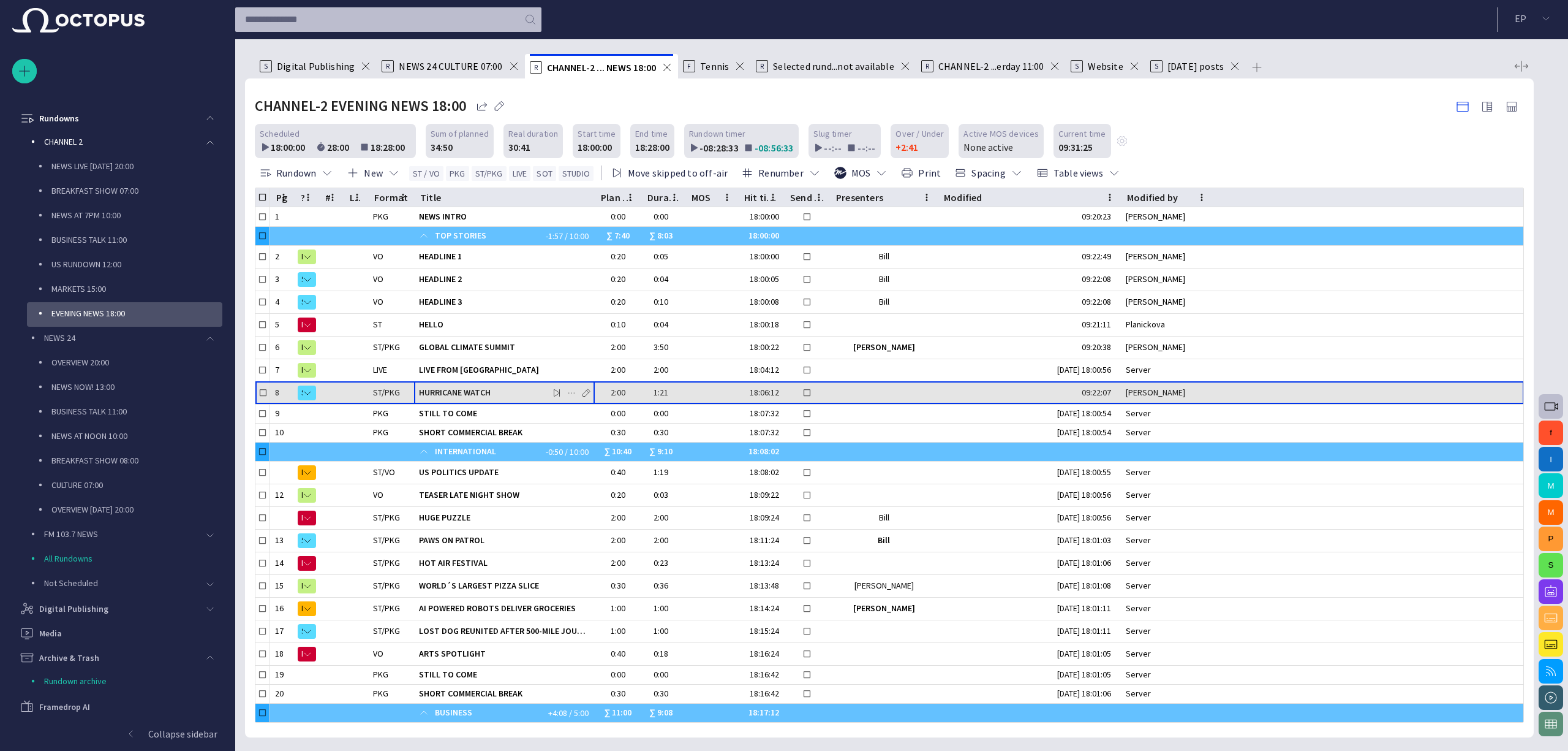
click at [536, 384] on div "HURRICANE WATCH" at bounding box center [504, 392] width 171 height 22
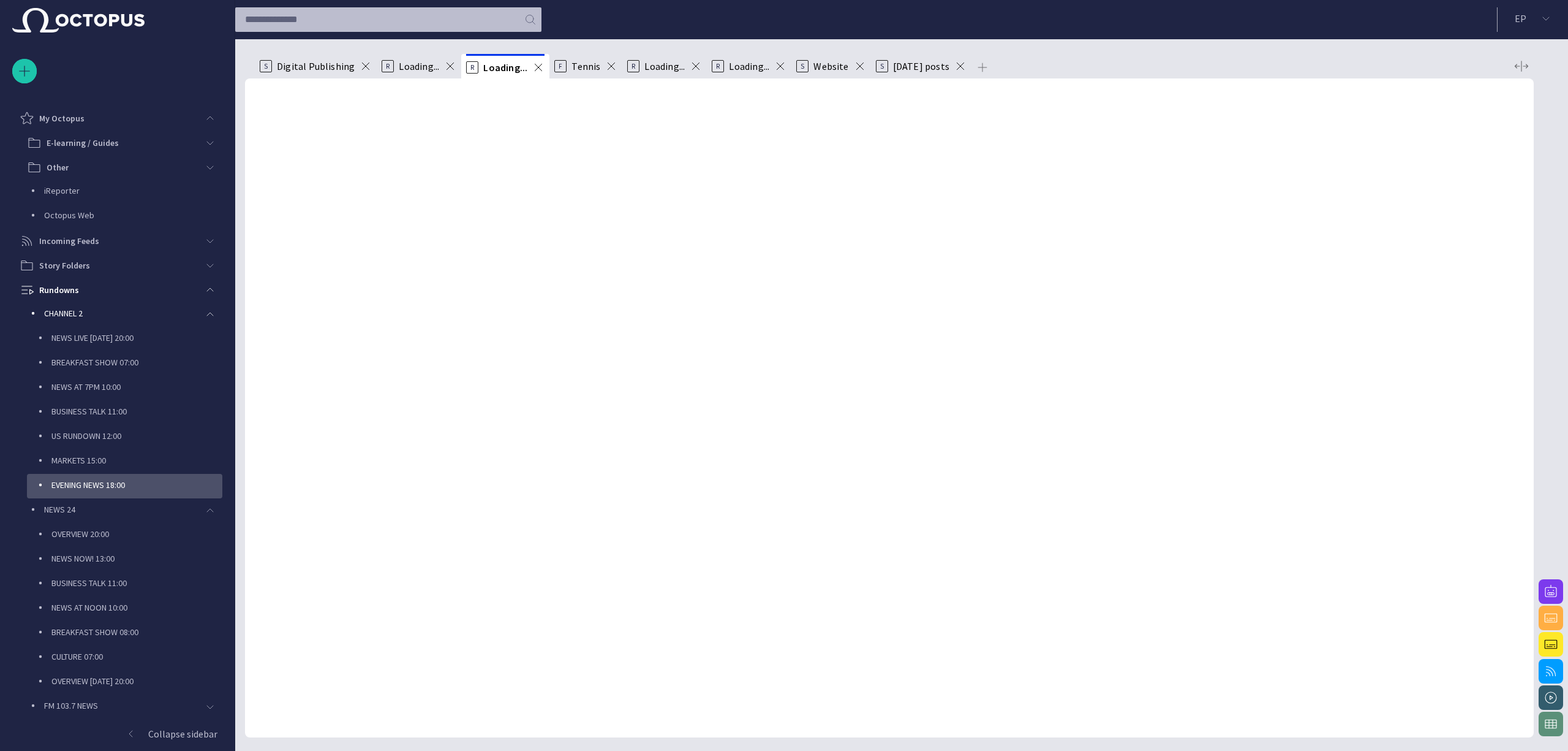
scroll to position [171, 0]
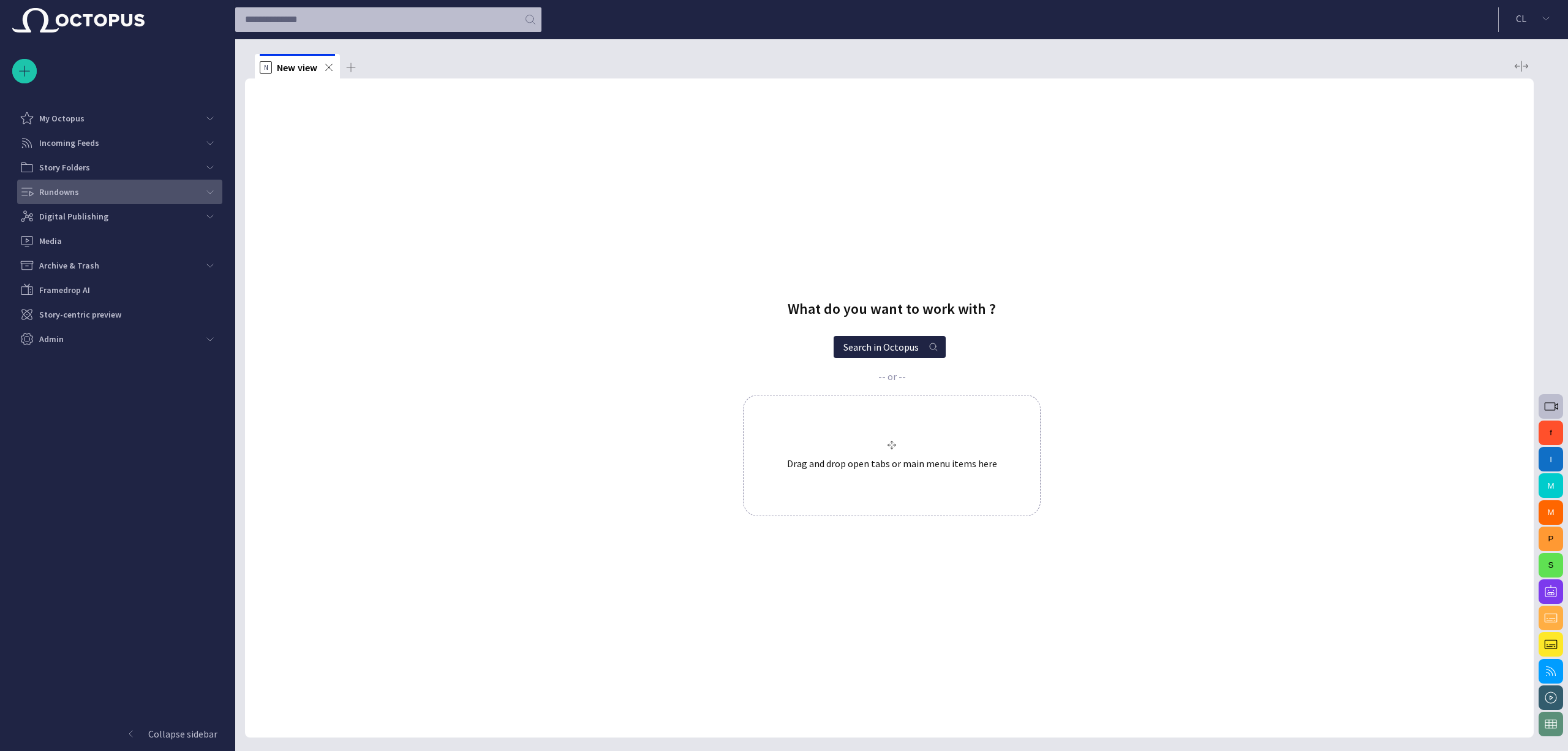
click at [160, 184] on div "Rundowns" at bounding box center [108, 192] width 178 height 19
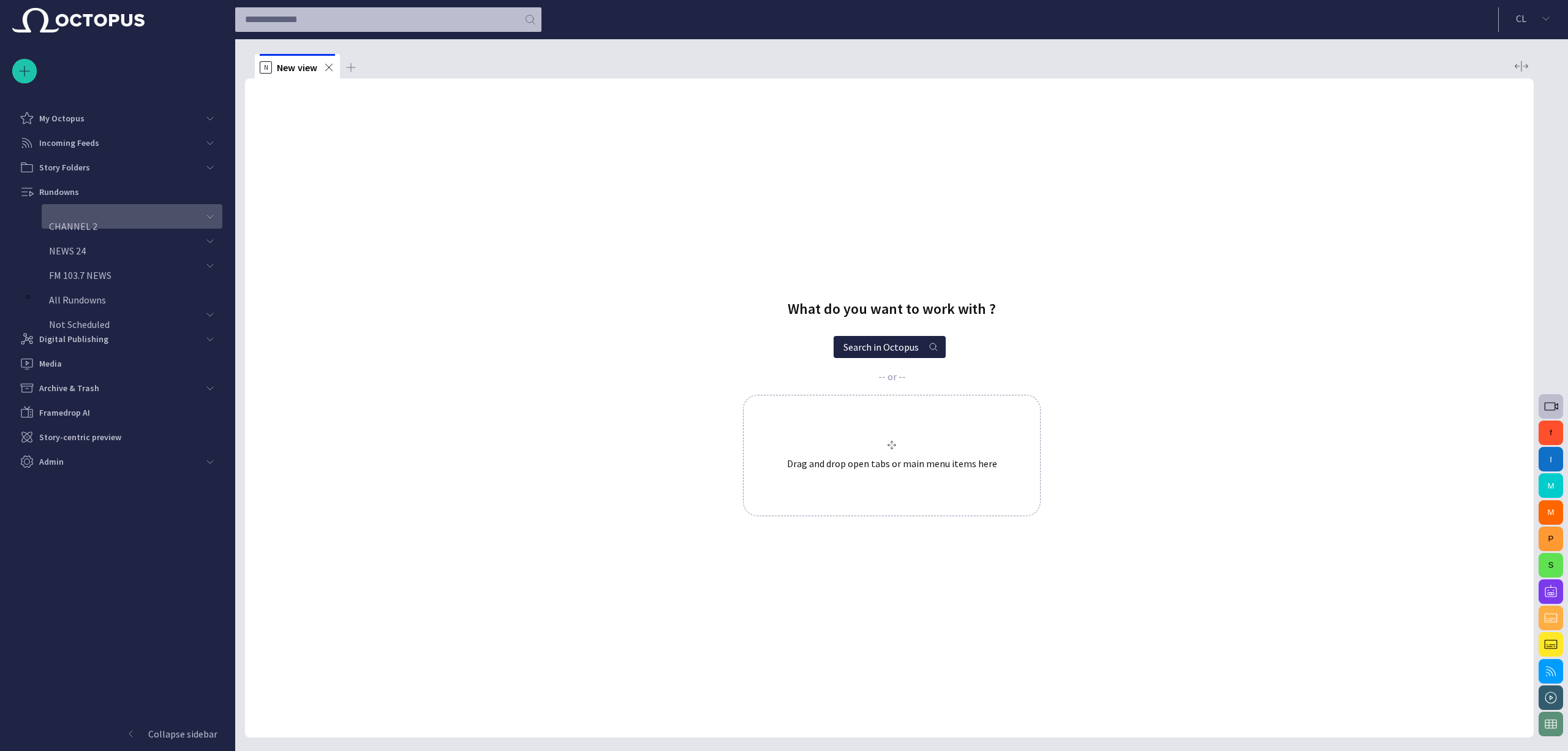
click at [97, 219] on p "CHANNEL 2" at bounding box center [73, 225] width 48 height 14
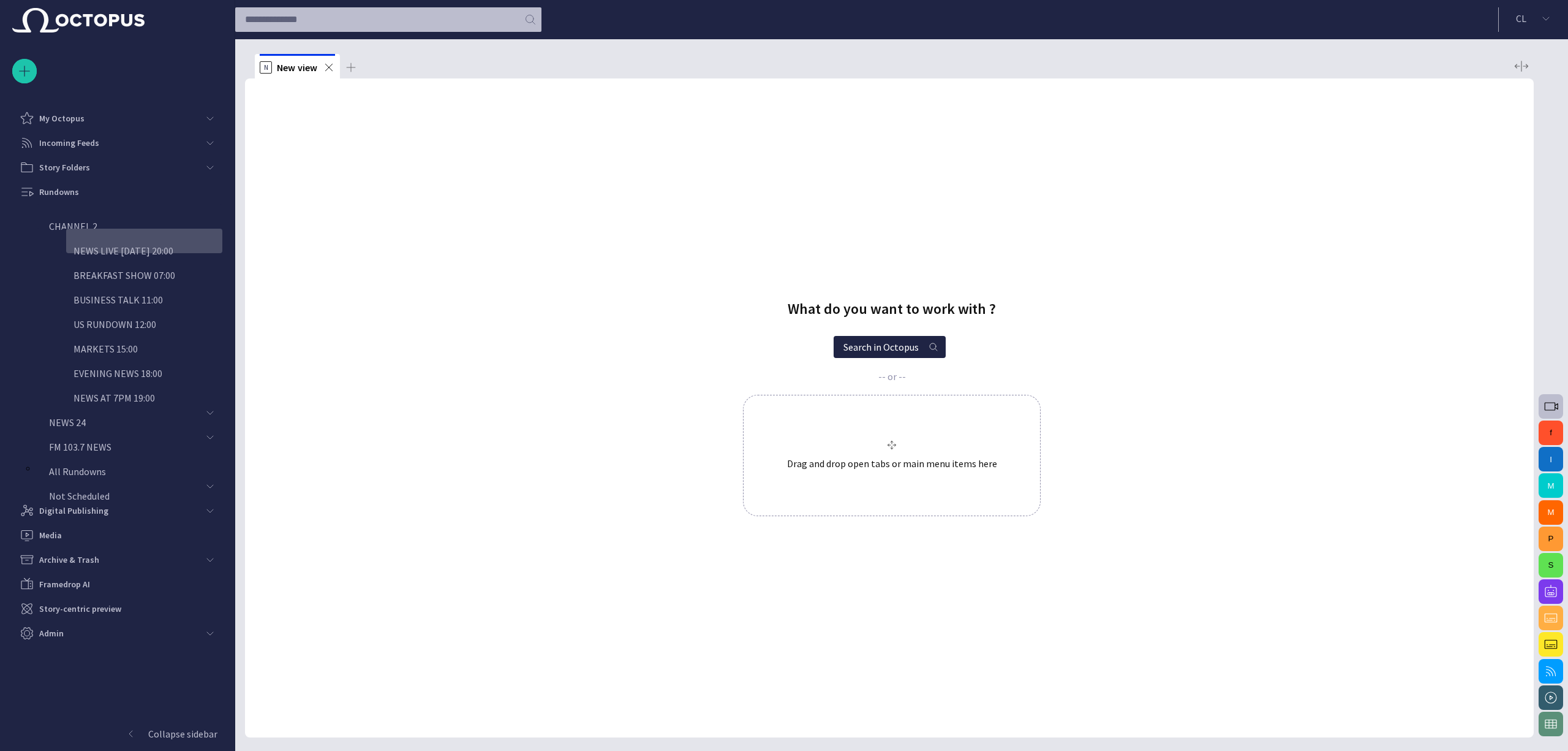
click at [124, 243] on p "NEWS LIVE [DATE] 20:00" at bounding box center [123, 250] width 100 height 14
